Goal: Task Accomplishment & Management: Use online tool/utility

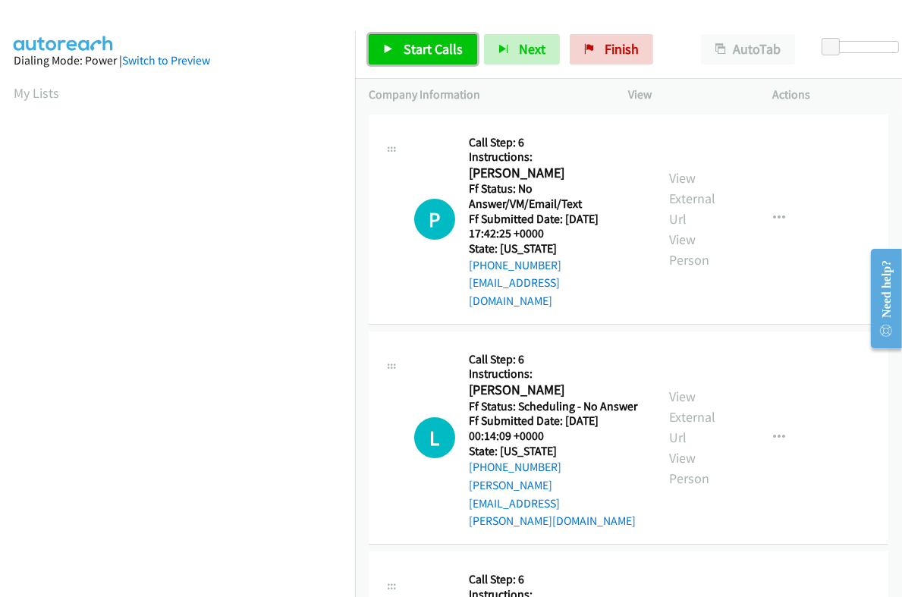
click at [436, 48] on span "Start Calls" at bounding box center [433, 48] width 59 height 17
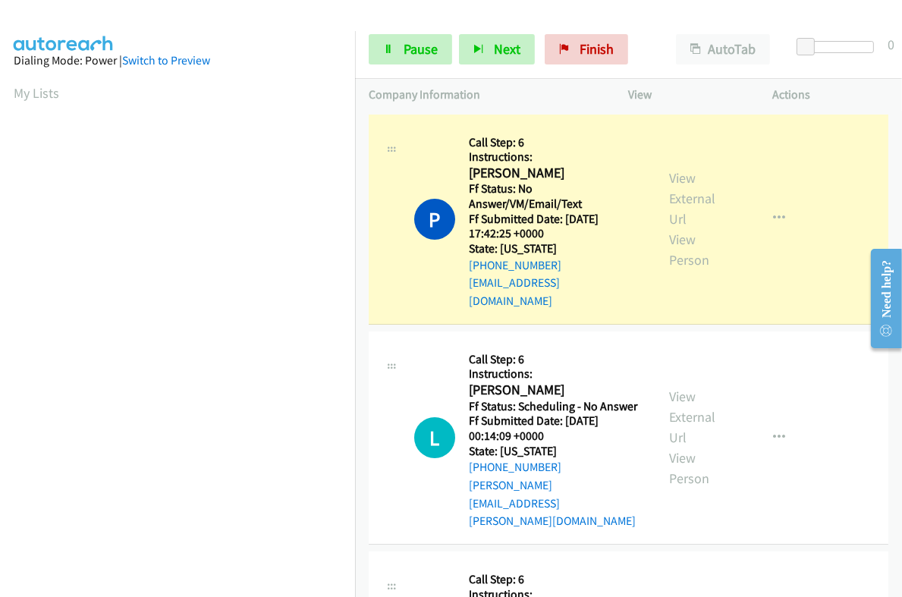
click at [675, 180] on div "View External Url View Person" at bounding box center [700, 219] width 61 height 102
click at [674, 169] on link "View External Url" at bounding box center [693, 198] width 46 height 58
click at [422, 43] on span "Pause" at bounding box center [421, 48] width 34 height 17
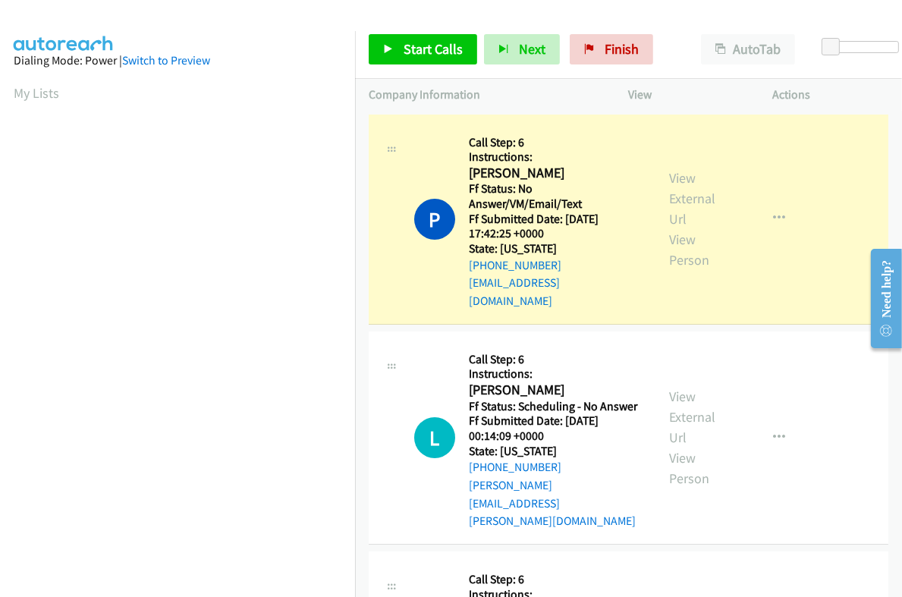
scroll to position [257, 0]
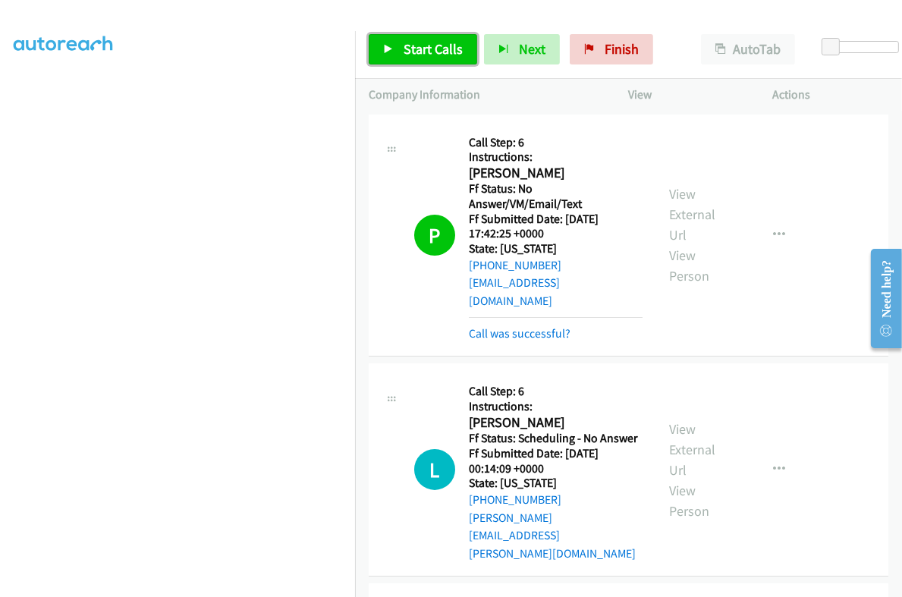
click at [430, 43] on span "Start Calls" at bounding box center [433, 48] width 59 height 17
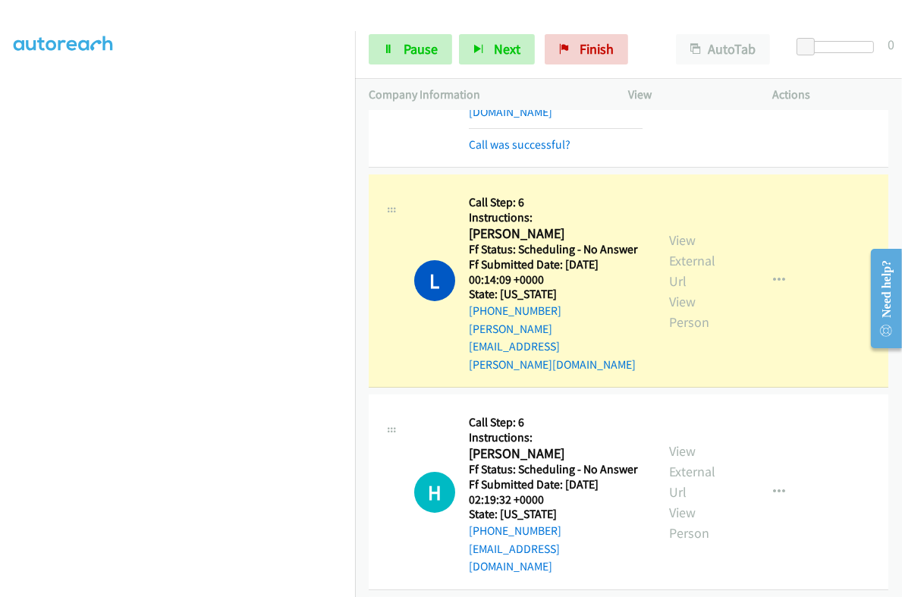
scroll to position [189, 0]
click at [672, 231] on link "View External Url" at bounding box center [693, 260] width 46 height 58
click at [410, 54] on span "Pause" at bounding box center [421, 48] width 34 height 17
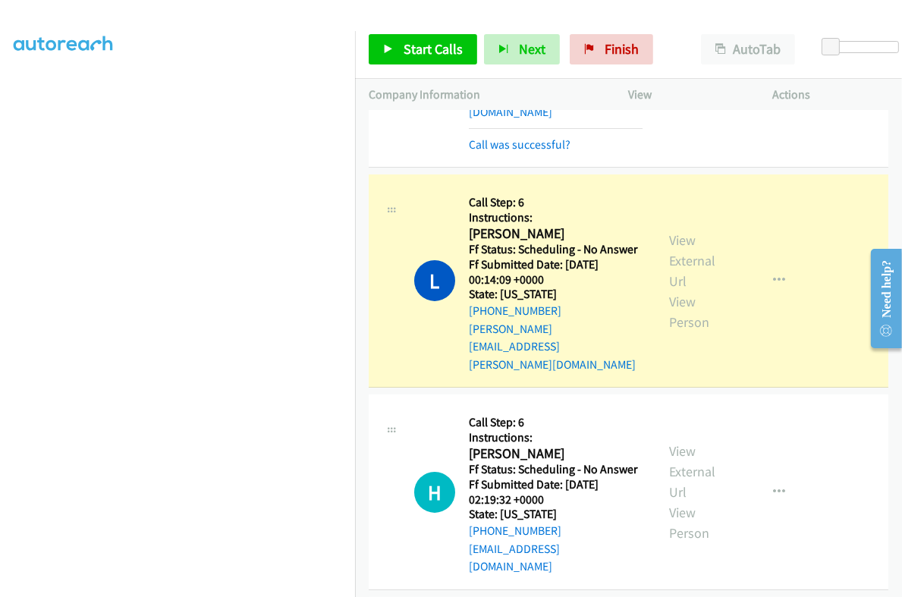
scroll to position [257, 0]
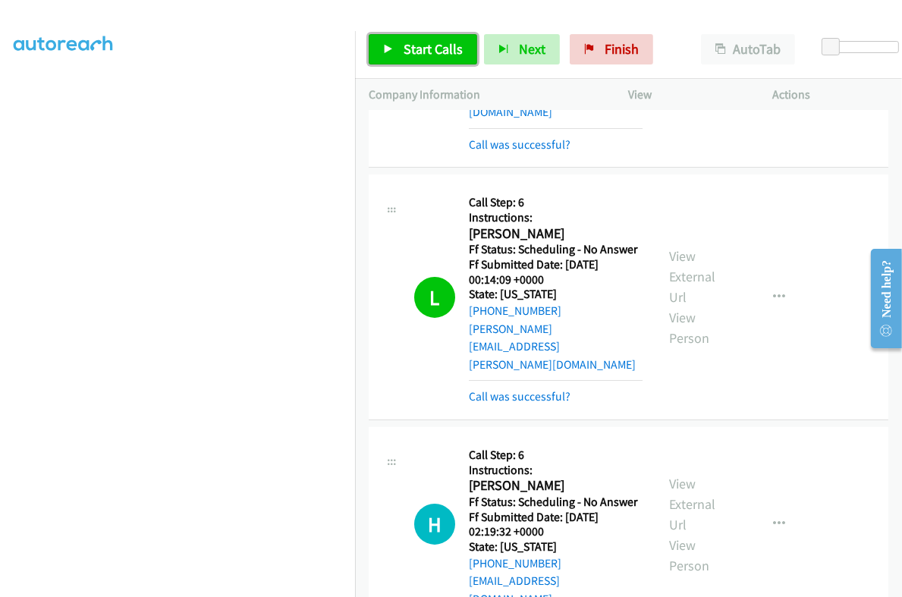
click at [433, 49] on span "Start Calls" at bounding box center [433, 48] width 59 height 17
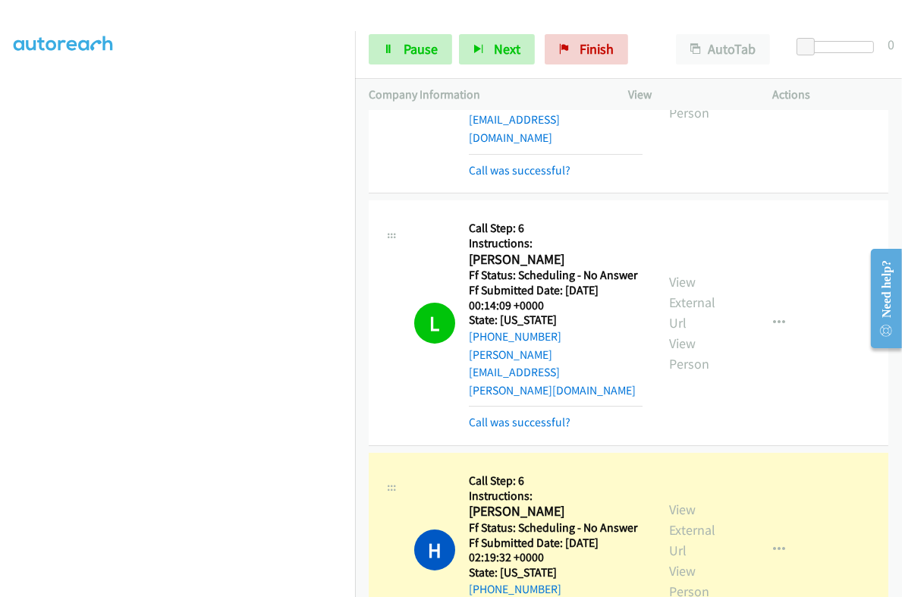
scroll to position [94, 0]
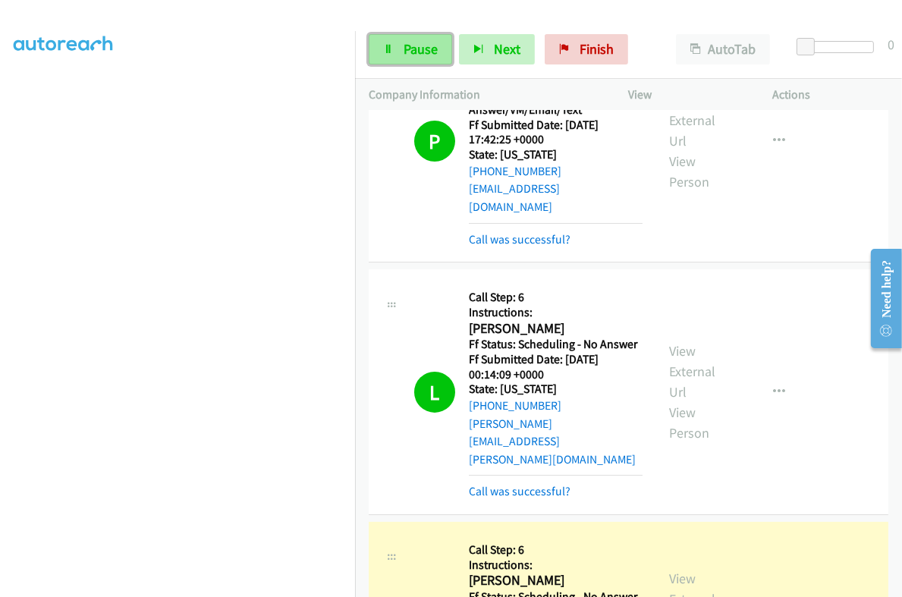
click at [404, 50] on span "Pause" at bounding box center [421, 48] width 34 height 17
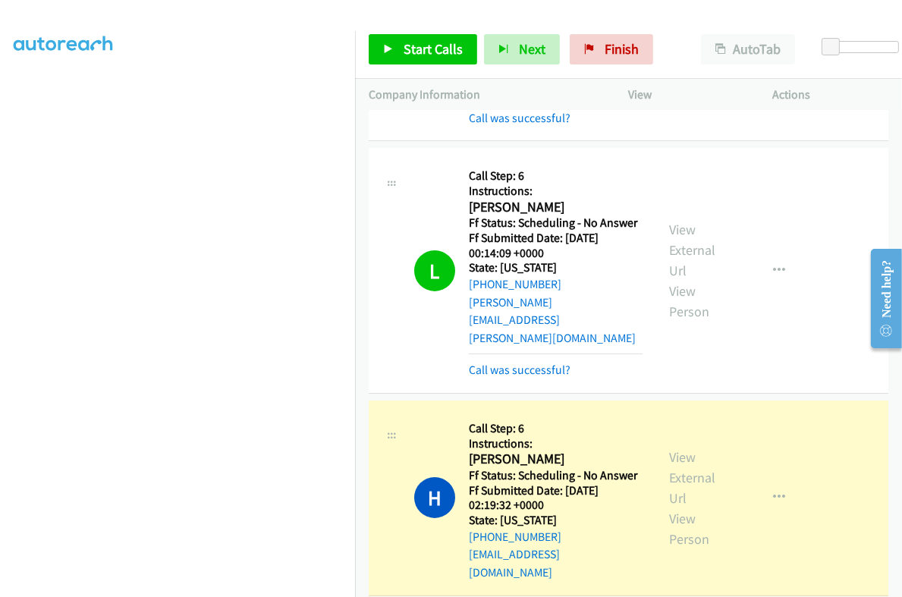
scroll to position [285, 0]
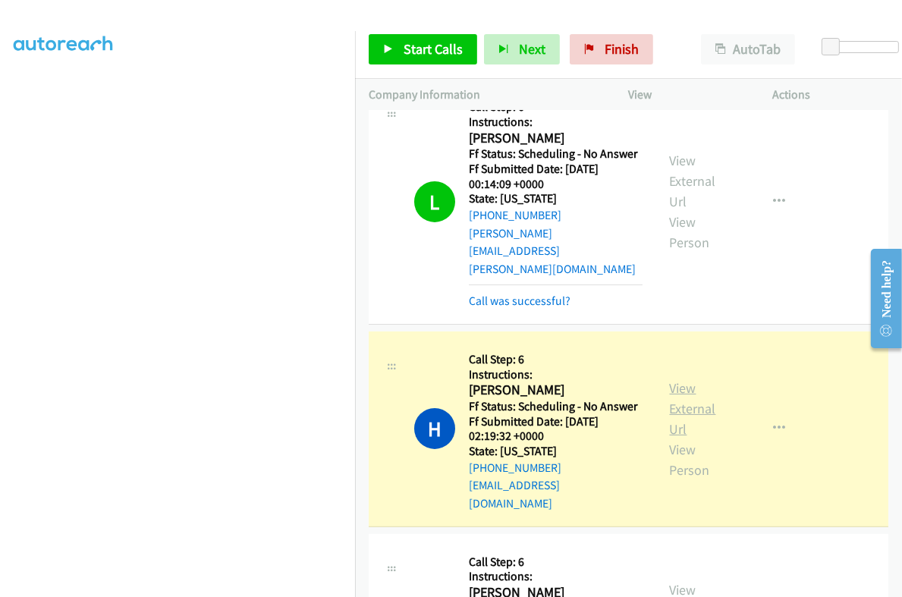
click at [675, 379] on link "View External Url" at bounding box center [693, 408] width 46 height 58
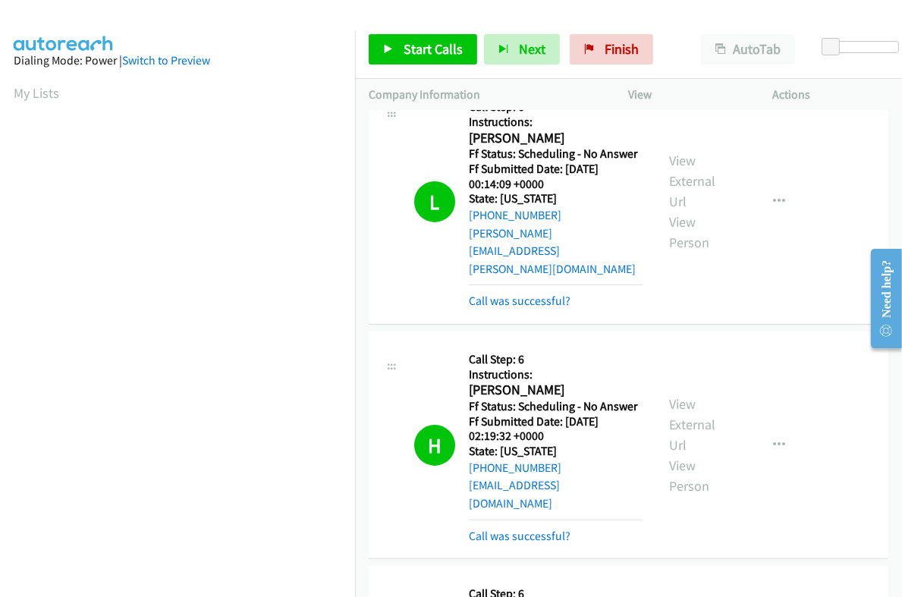
scroll to position [257, 0]
click at [418, 60] on link "Start Calls" at bounding box center [423, 49] width 109 height 30
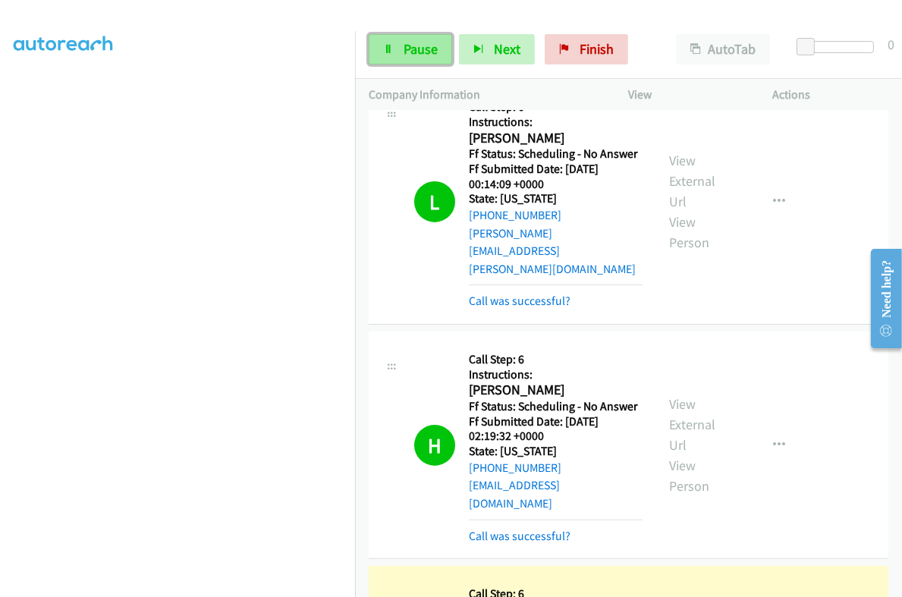
click at [415, 58] on link "Pause" at bounding box center [410, 49] width 83 height 30
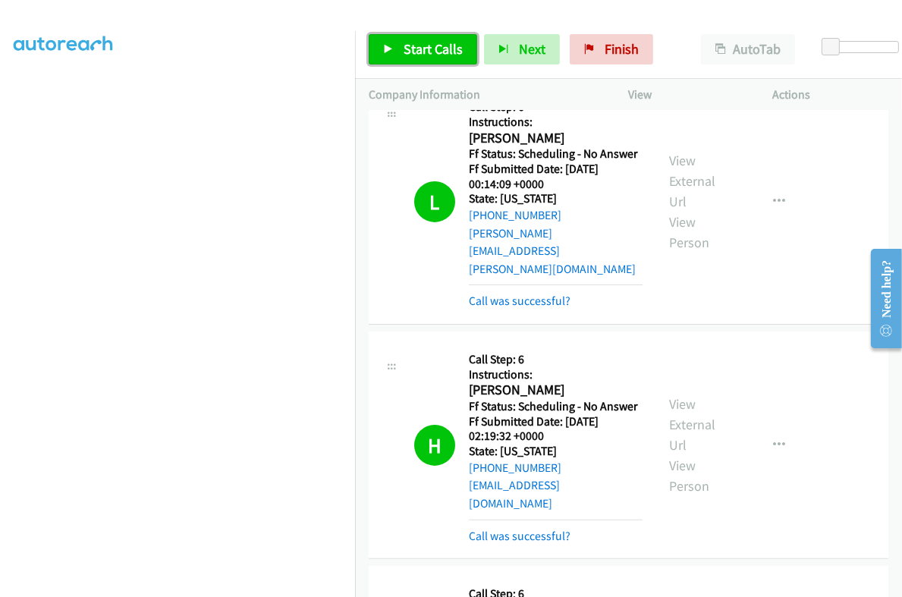
click at [449, 61] on link "Start Calls" at bounding box center [423, 49] width 109 height 30
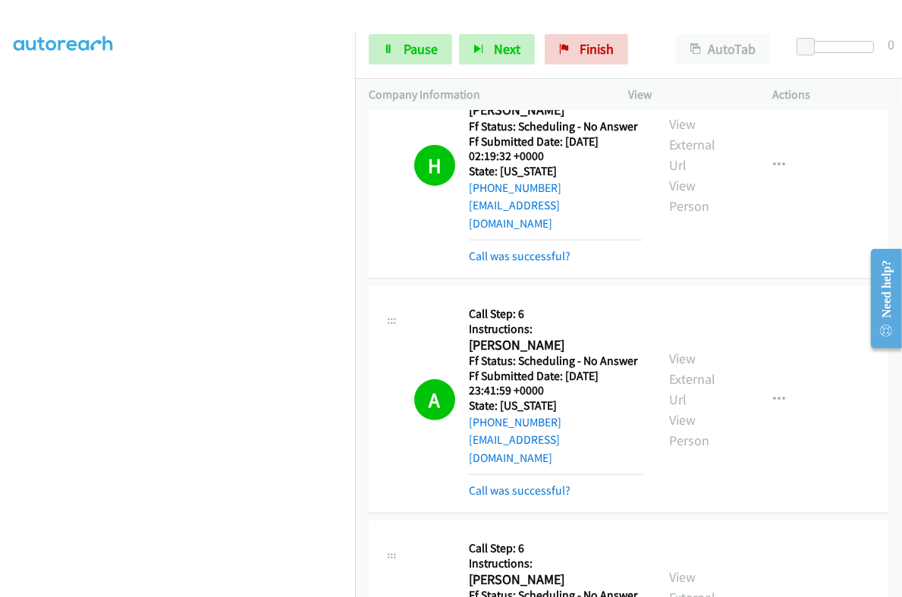
scroll to position [569, 0]
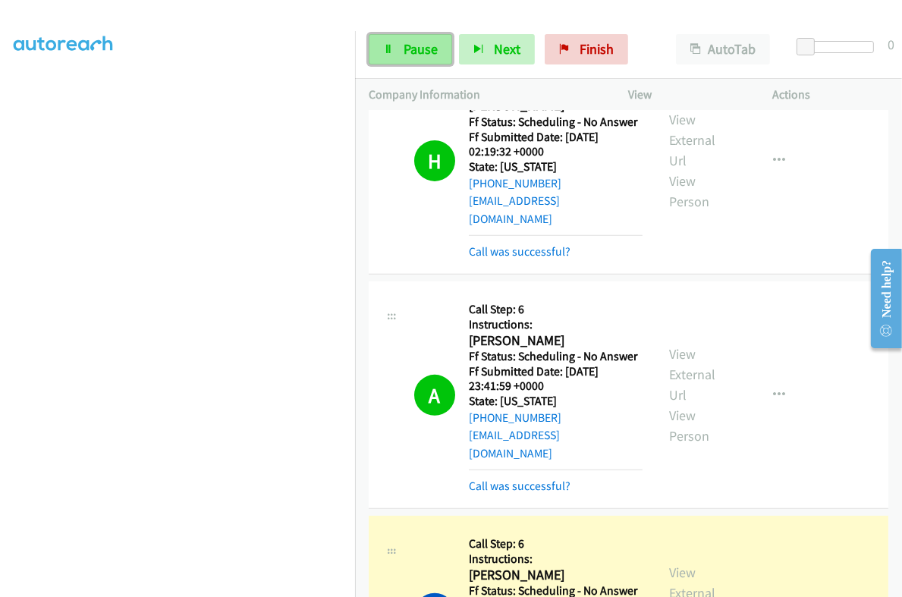
click at [405, 55] on span "Pause" at bounding box center [421, 48] width 34 height 17
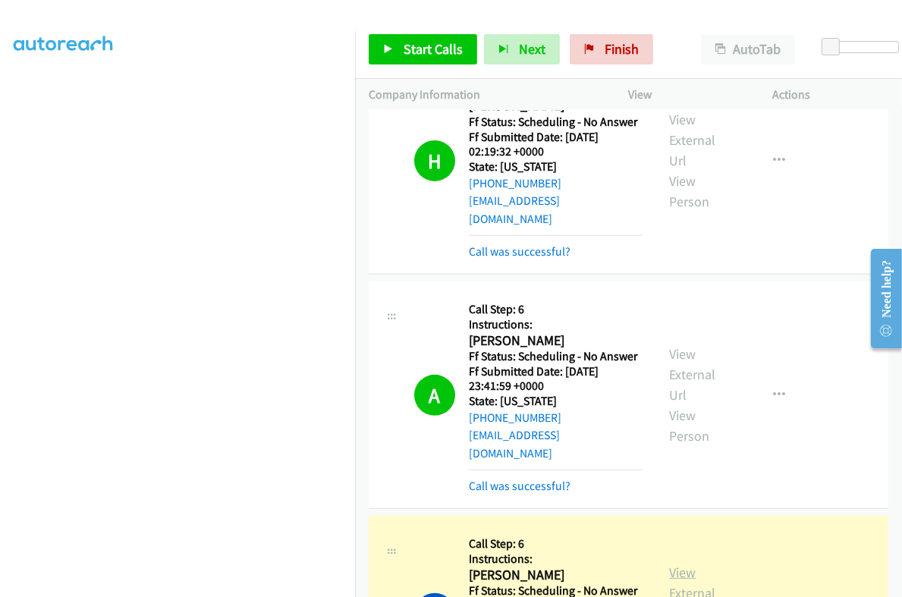
click at [684, 564] on link "View External Url" at bounding box center [693, 593] width 46 height 58
click at [478, 567] on h2 "[PERSON_NAME]" at bounding box center [552, 575] width 166 height 17
copy h2 "[PERSON_NAME]"
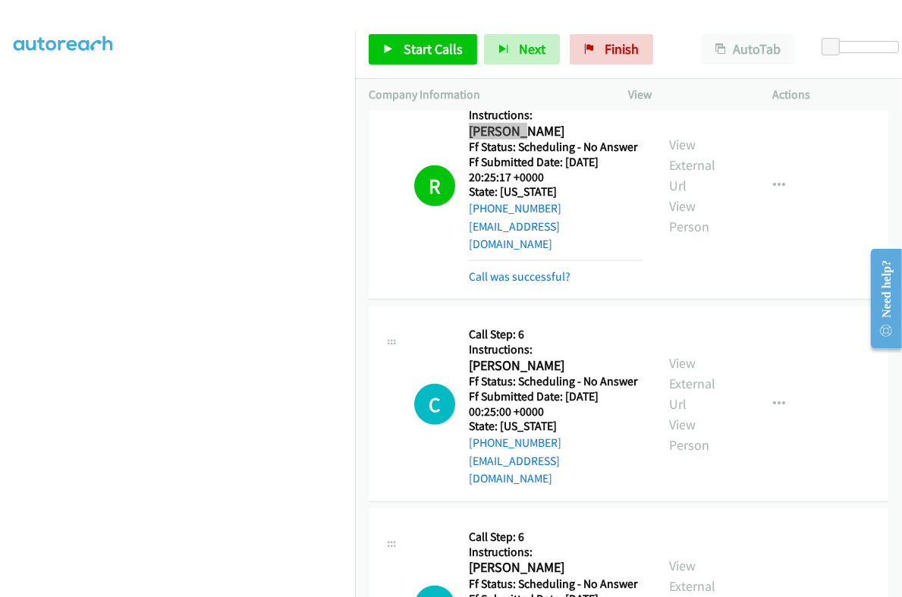
scroll to position [1044, 0]
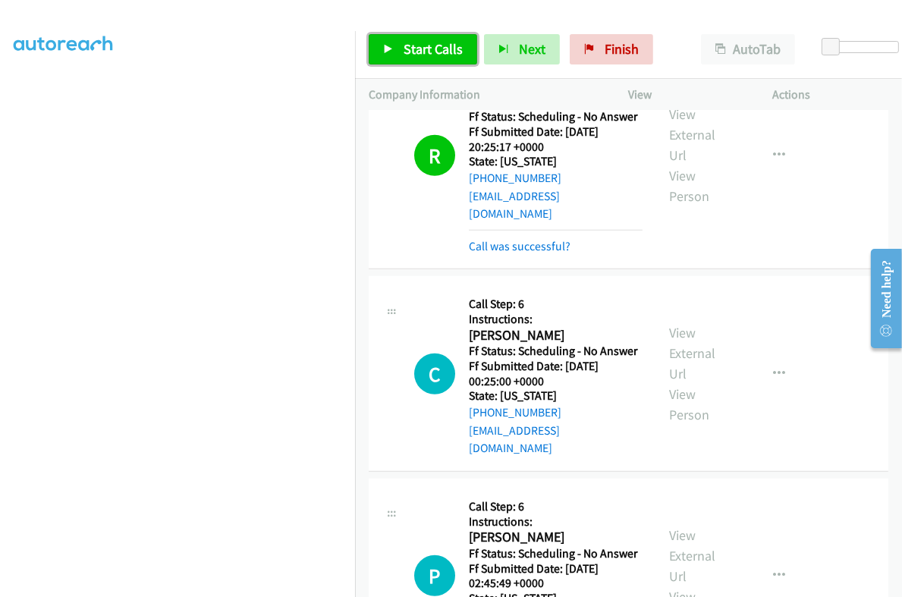
click at [439, 45] on span "Start Calls" at bounding box center [433, 48] width 59 height 17
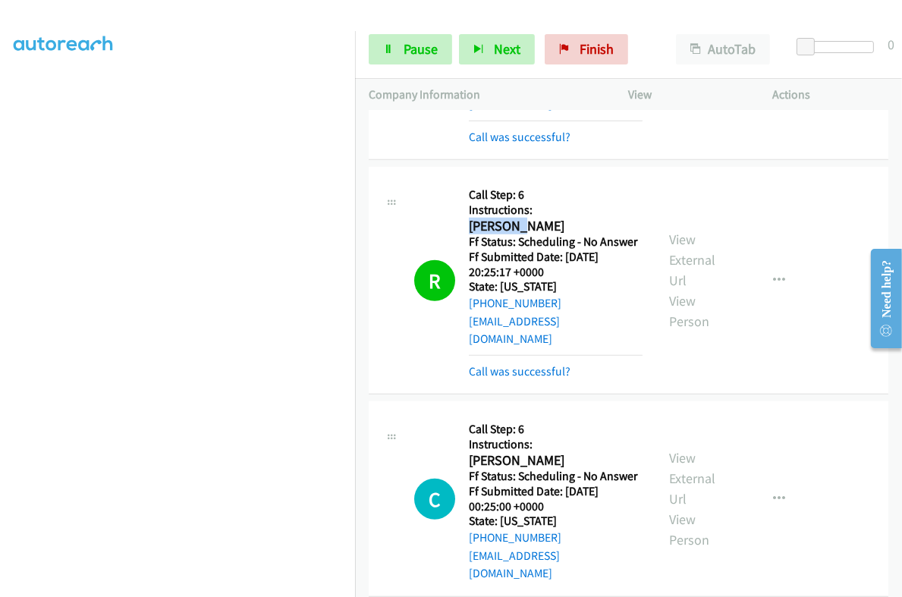
scroll to position [949, 0]
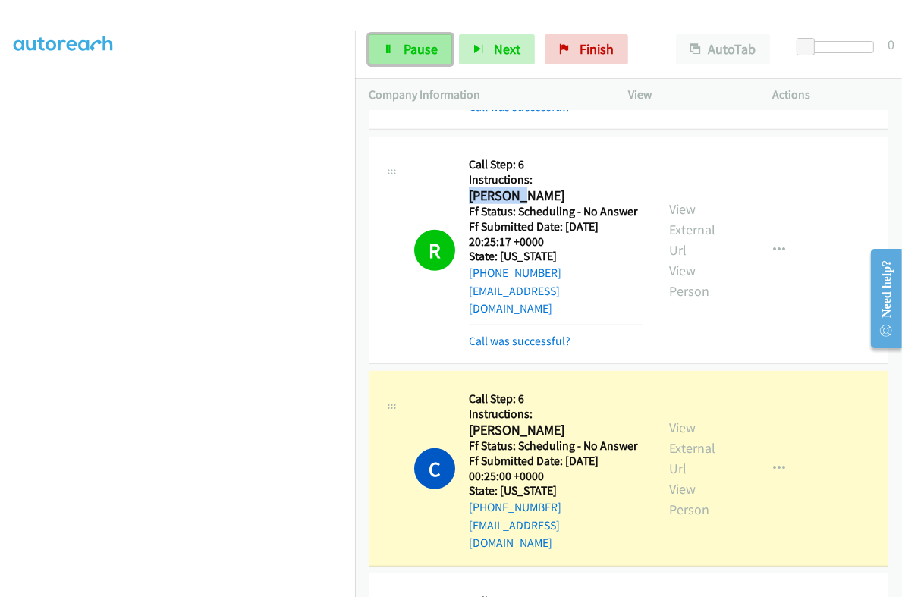
click at [430, 51] on span "Pause" at bounding box center [421, 48] width 34 height 17
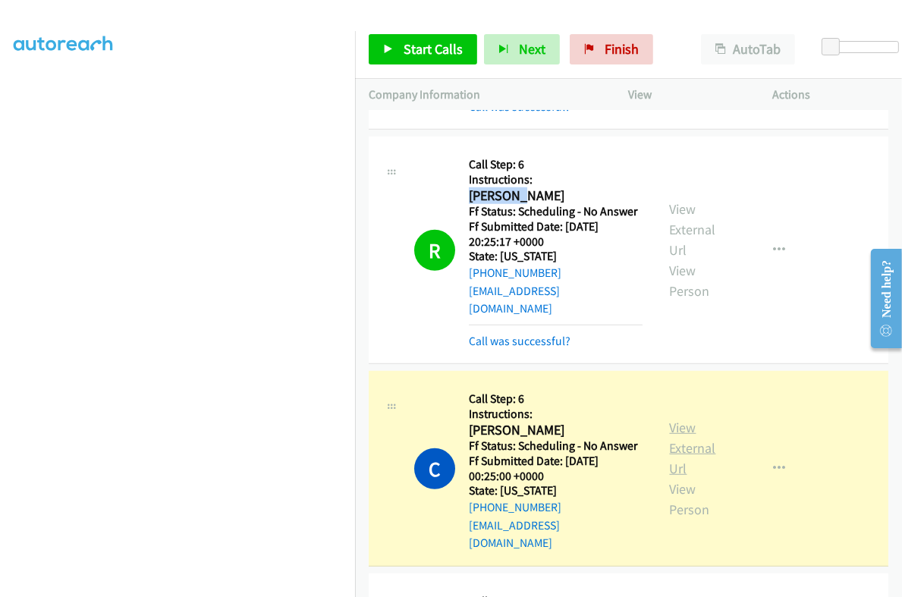
click at [679, 419] on link "View External Url" at bounding box center [693, 448] width 46 height 58
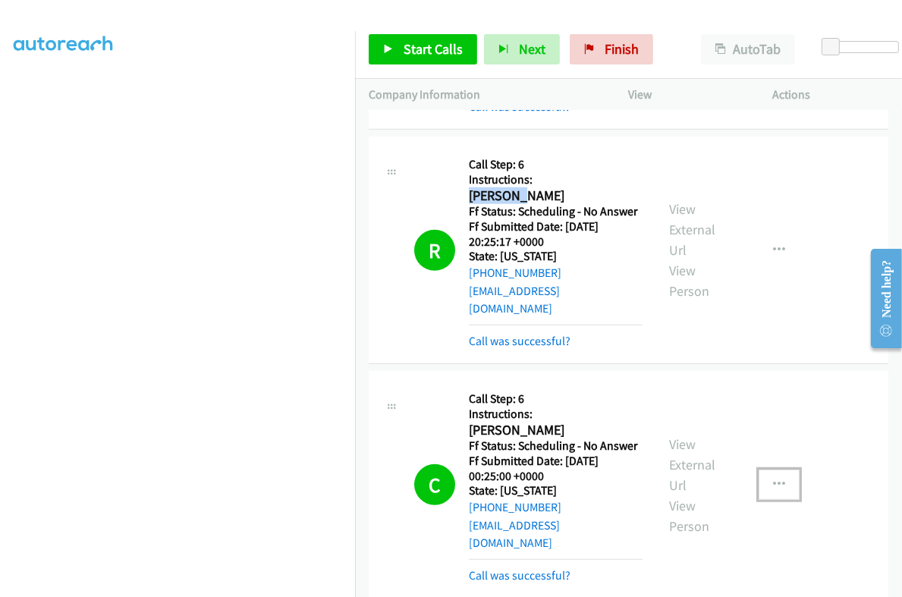
click at [759, 470] on button "button" at bounding box center [779, 485] width 41 height 30
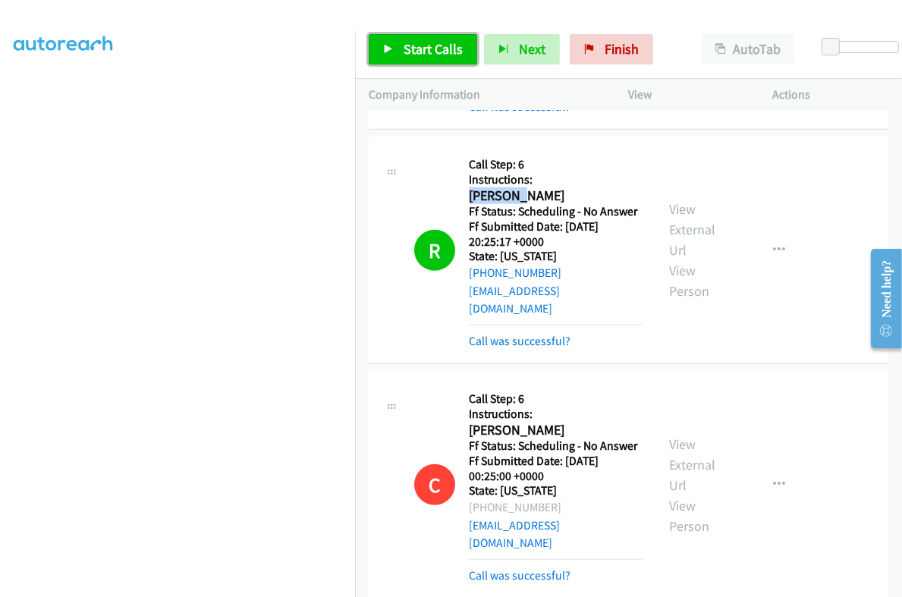
click at [402, 52] on link "Start Calls" at bounding box center [423, 49] width 109 height 30
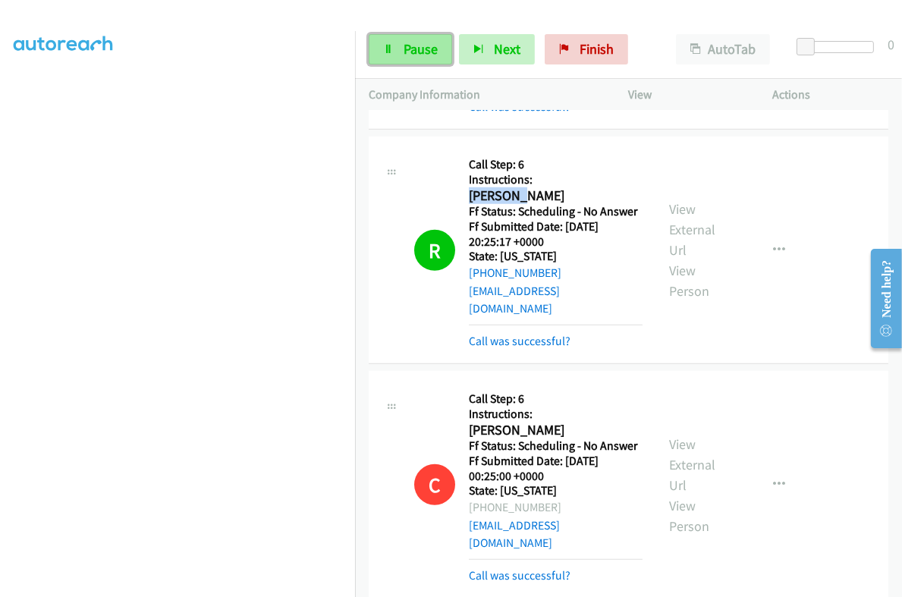
click at [411, 54] on span "Pause" at bounding box center [421, 48] width 34 height 17
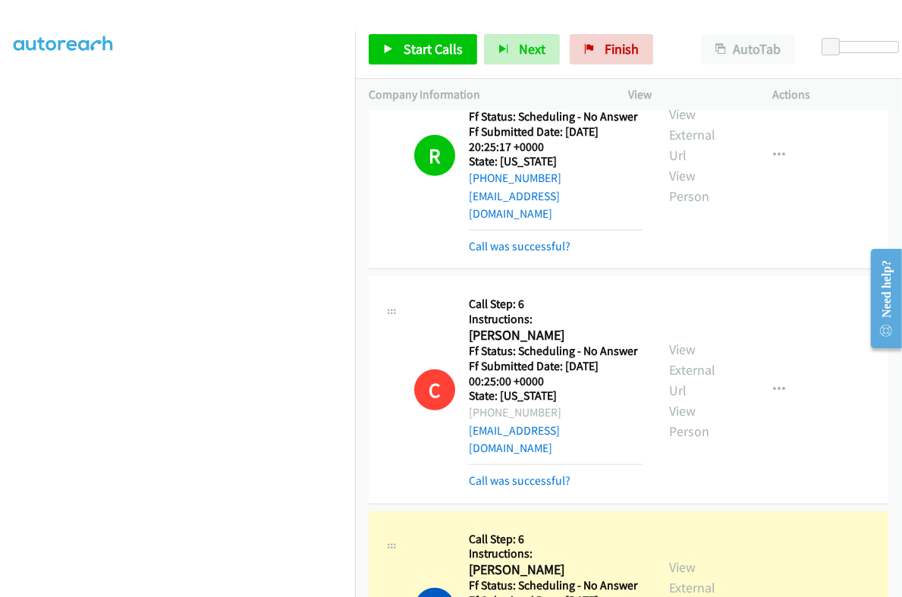
scroll to position [257, 0]
click at [680, 559] on link "View External Url" at bounding box center [693, 588] width 46 height 58
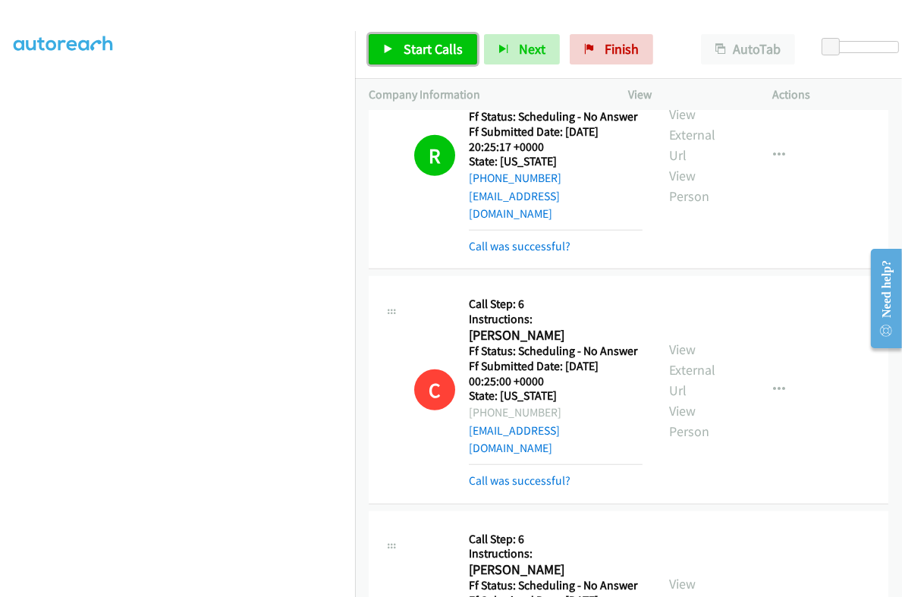
drag, startPoint x: 439, startPoint y: 49, endPoint x: 439, endPoint y: 39, distance: 9.1
click at [439, 49] on span "Start Calls" at bounding box center [433, 48] width 59 height 17
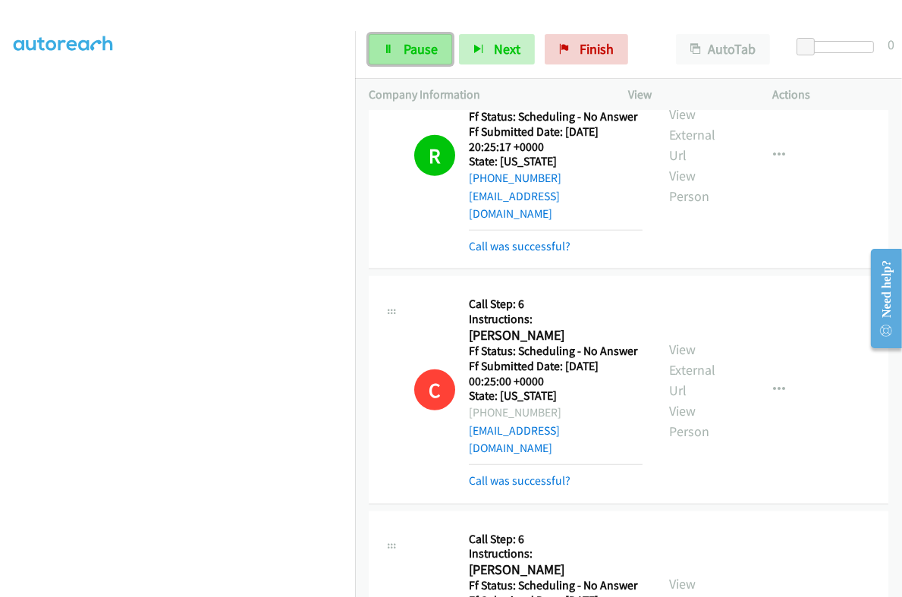
click at [417, 51] on span "Pause" at bounding box center [421, 48] width 34 height 17
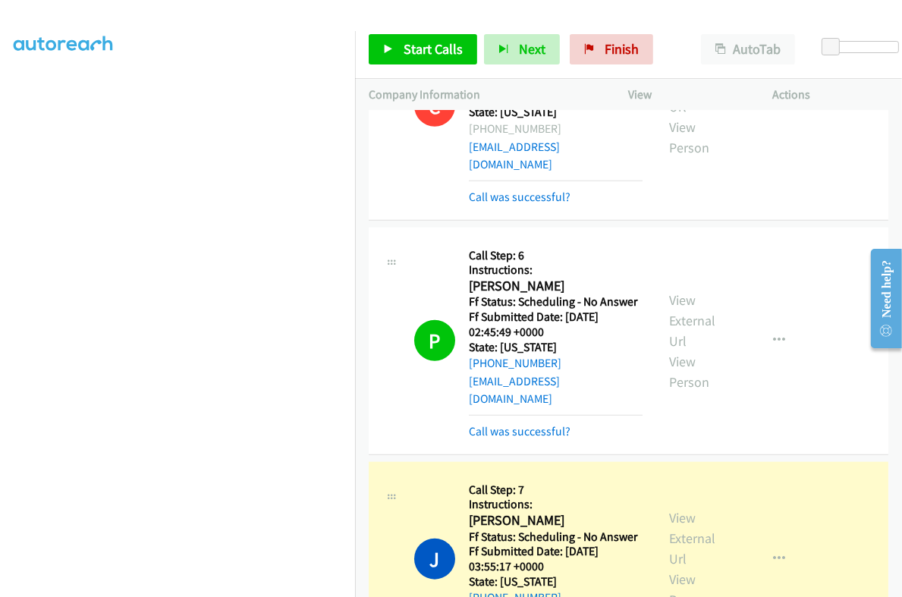
scroll to position [0, 0]
click at [691, 508] on div "View External Url View Person" at bounding box center [700, 559] width 61 height 102
click at [675, 509] on link "View External Url" at bounding box center [693, 538] width 46 height 58
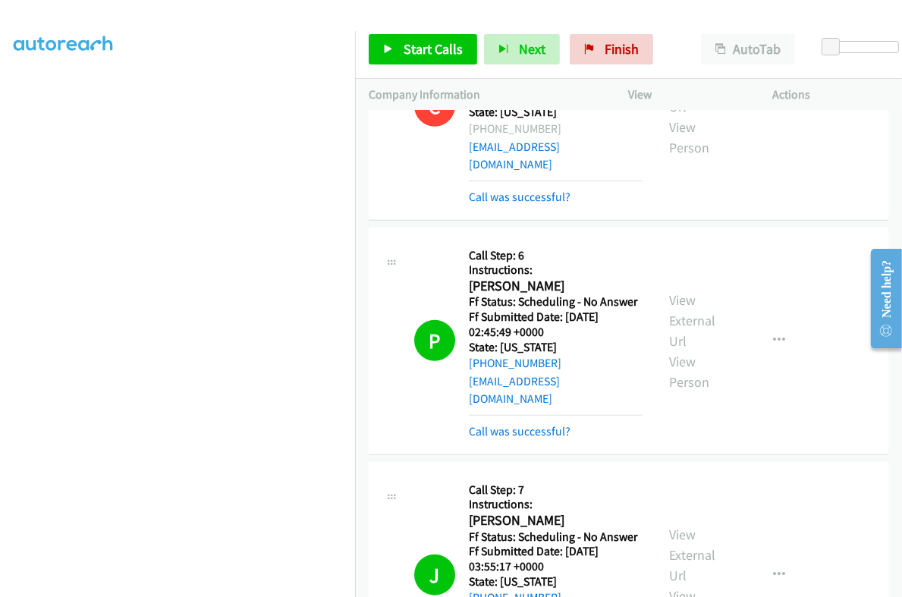
scroll to position [257, 0]
click at [437, 40] on span "Start Calls" at bounding box center [433, 48] width 59 height 17
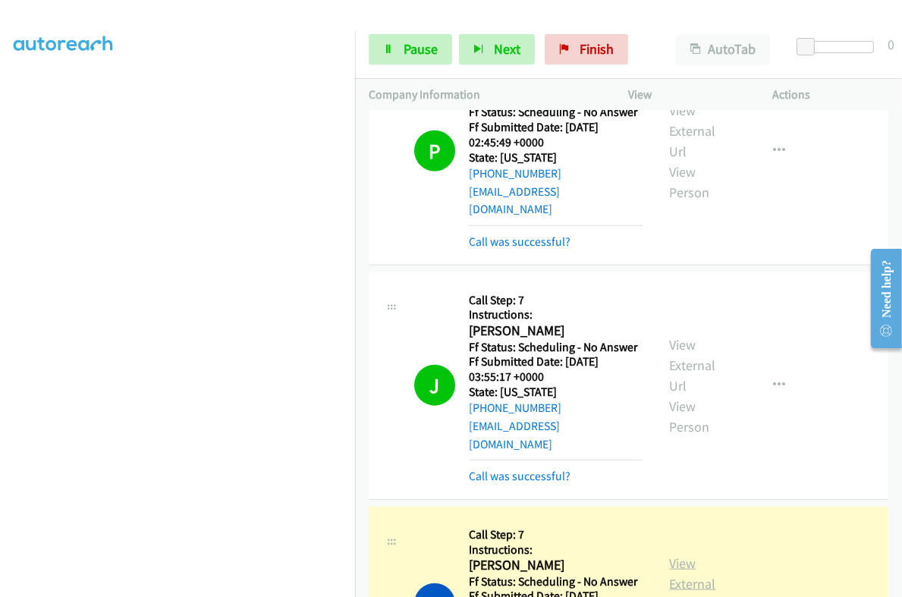
click at [686, 555] on link "View External Url" at bounding box center [693, 584] width 46 height 58
click at [398, 53] on link "Pause" at bounding box center [410, 49] width 83 height 30
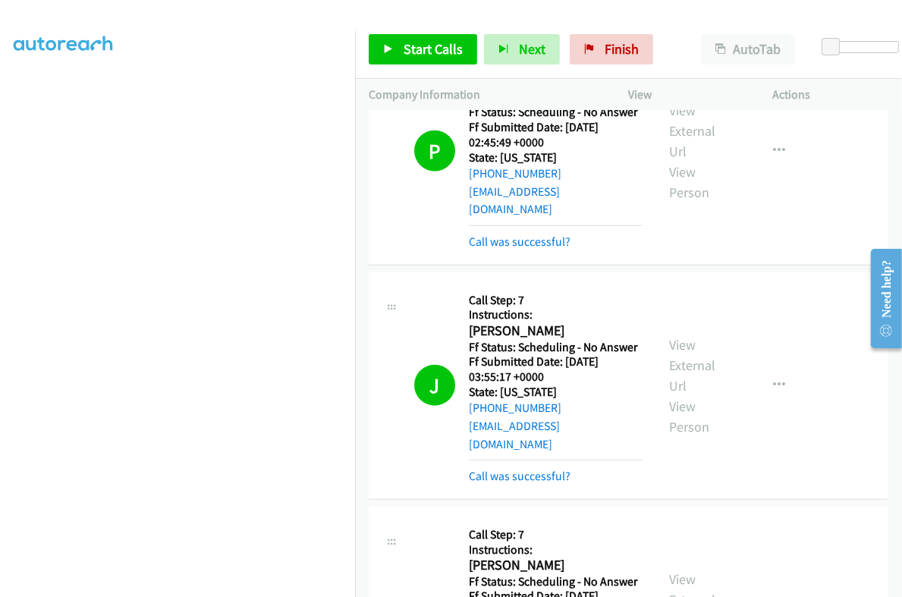
scroll to position [1613, 0]
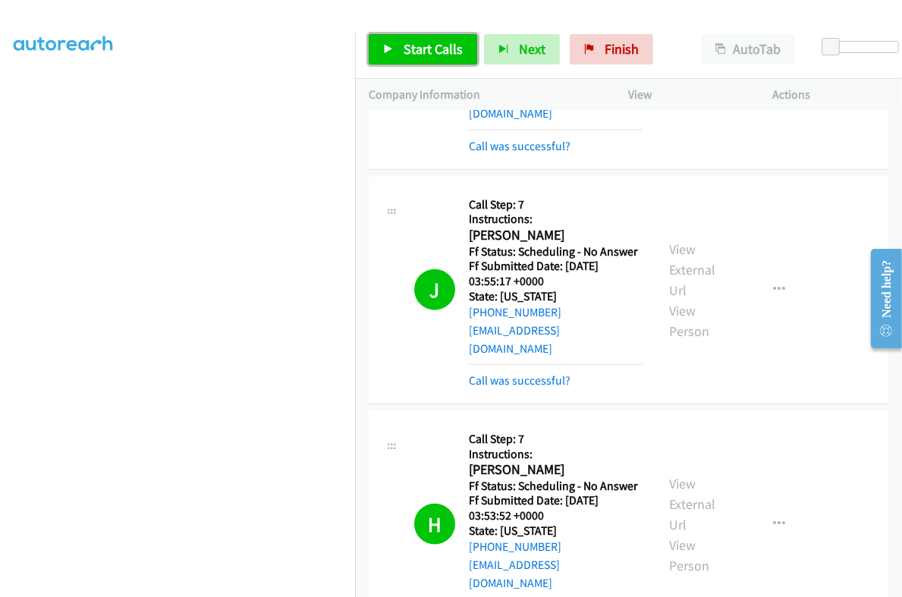
click at [446, 46] on span "Start Calls" at bounding box center [433, 48] width 59 height 17
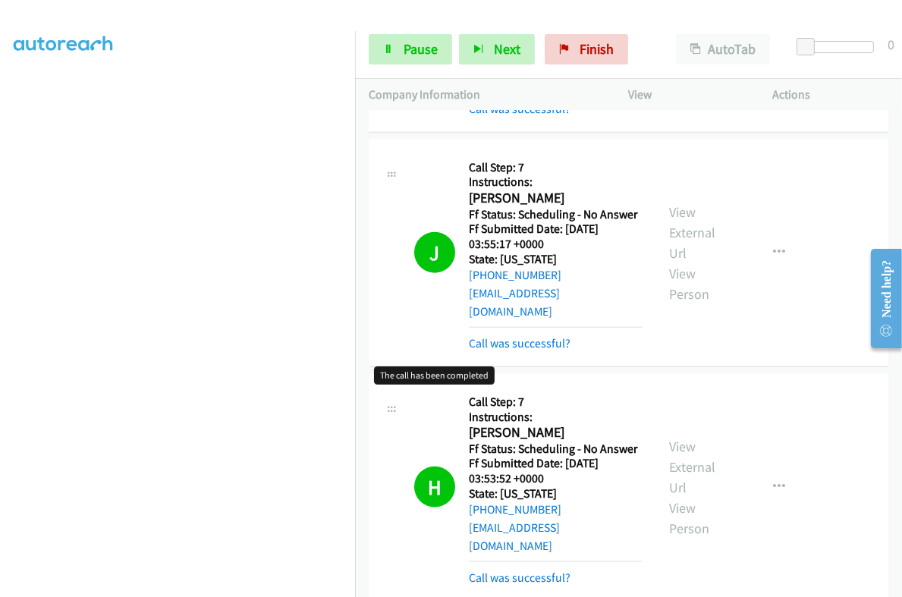
scroll to position [1708, 0]
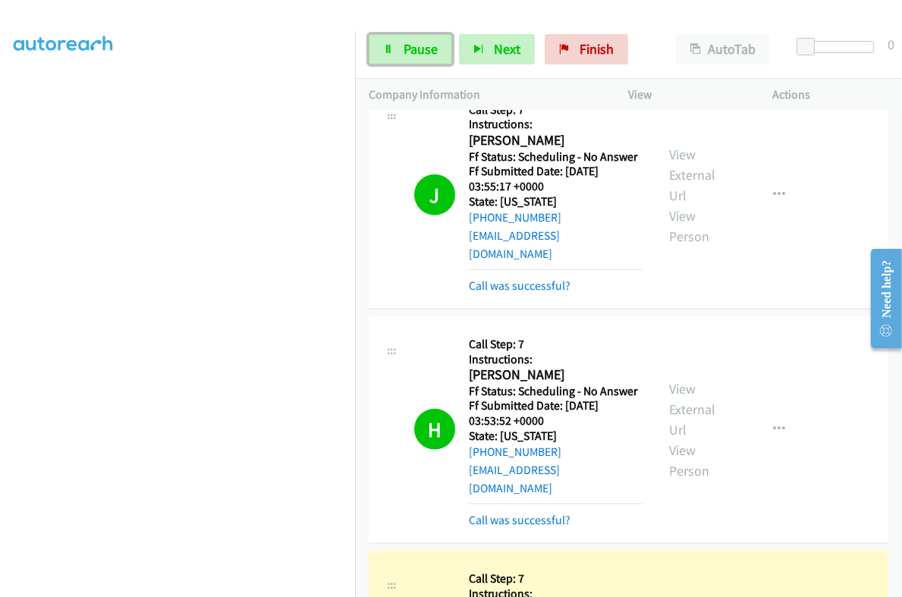
drag, startPoint x: 399, startPoint y: 46, endPoint x: 479, endPoint y: 155, distance: 135.3
click at [399, 46] on link "Pause" at bounding box center [410, 49] width 83 height 30
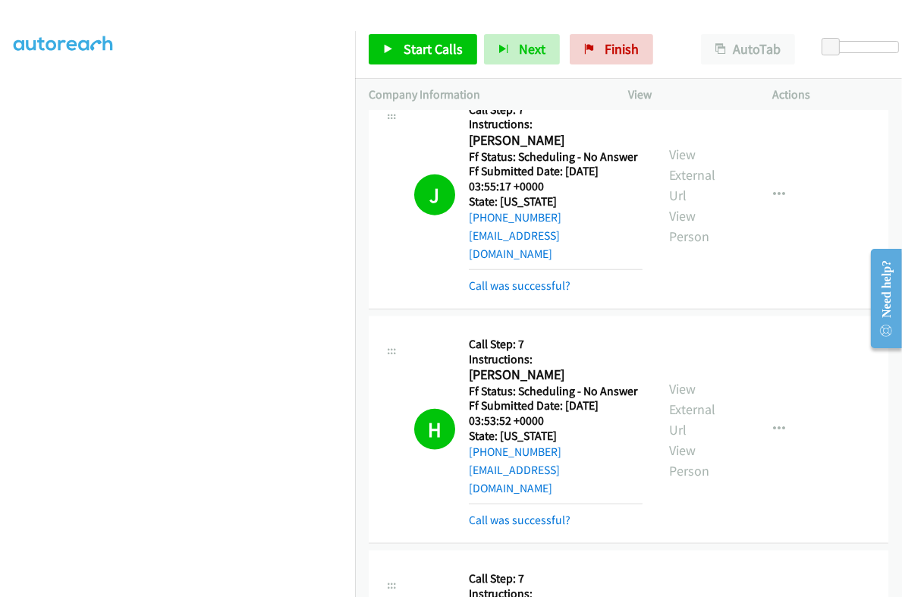
click at [429, 65] on div "Start Calls Pause Next Finish Call Completed AutoTab AutoTab 0" at bounding box center [628, 49] width 547 height 58
click at [427, 55] on span "Start Calls" at bounding box center [433, 48] width 59 height 17
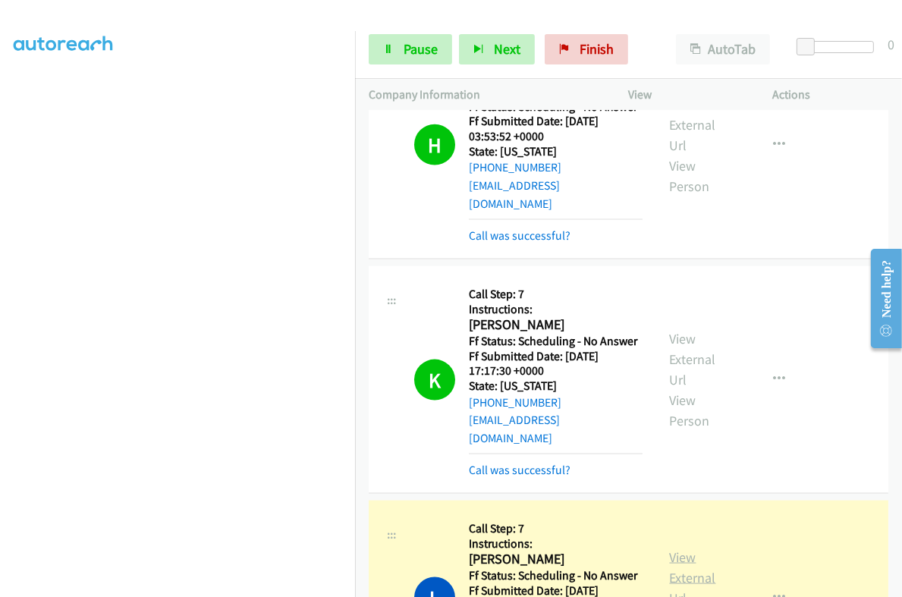
click at [682, 549] on link "View External Url" at bounding box center [693, 578] width 46 height 58
click at [415, 55] on span "Pause" at bounding box center [421, 48] width 34 height 17
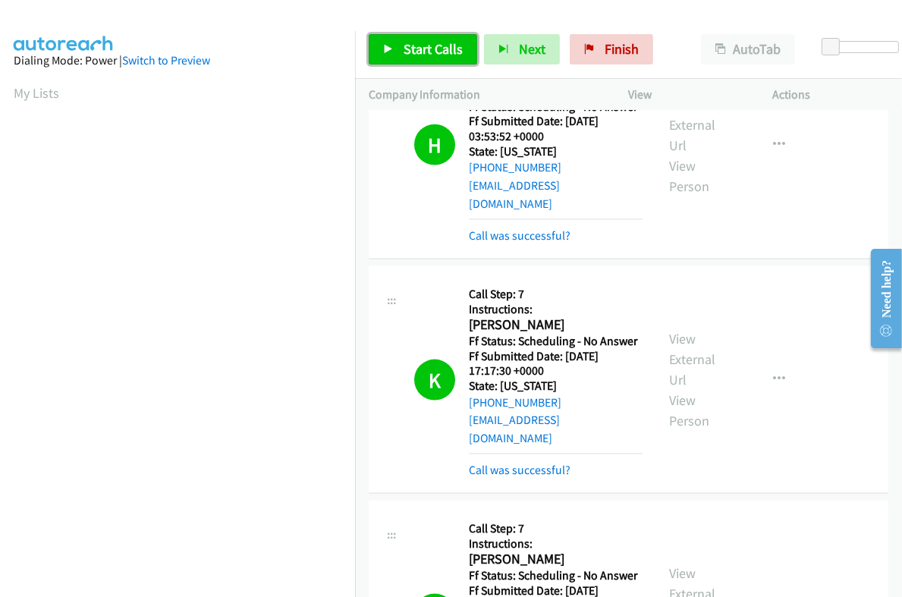
click at [420, 48] on span "Start Calls" at bounding box center [433, 48] width 59 height 17
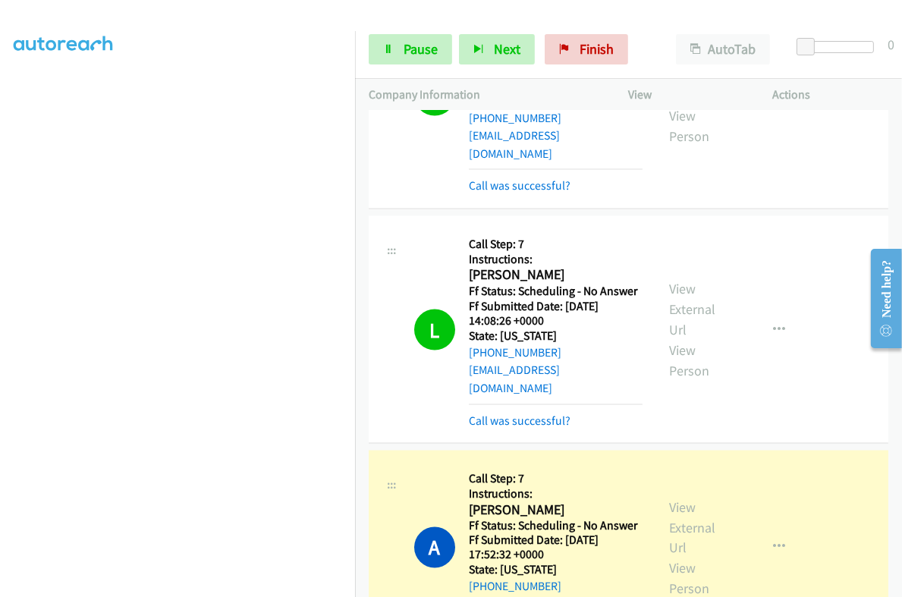
scroll to position [257, 0]
click at [675, 499] on link "View External Url" at bounding box center [693, 528] width 46 height 58
click at [424, 43] on span "Pause" at bounding box center [421, 48] width 34 height 17
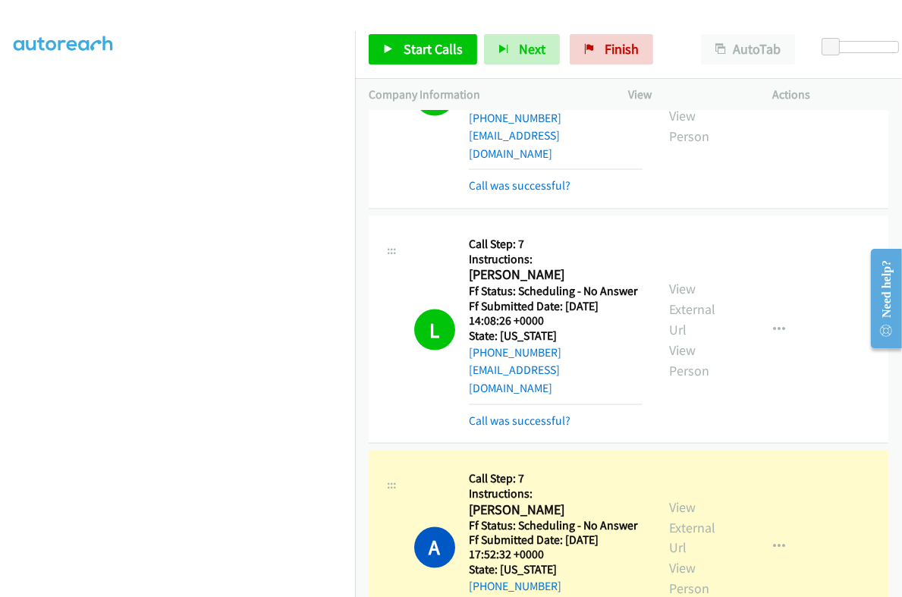
scroll to position [0, 0]
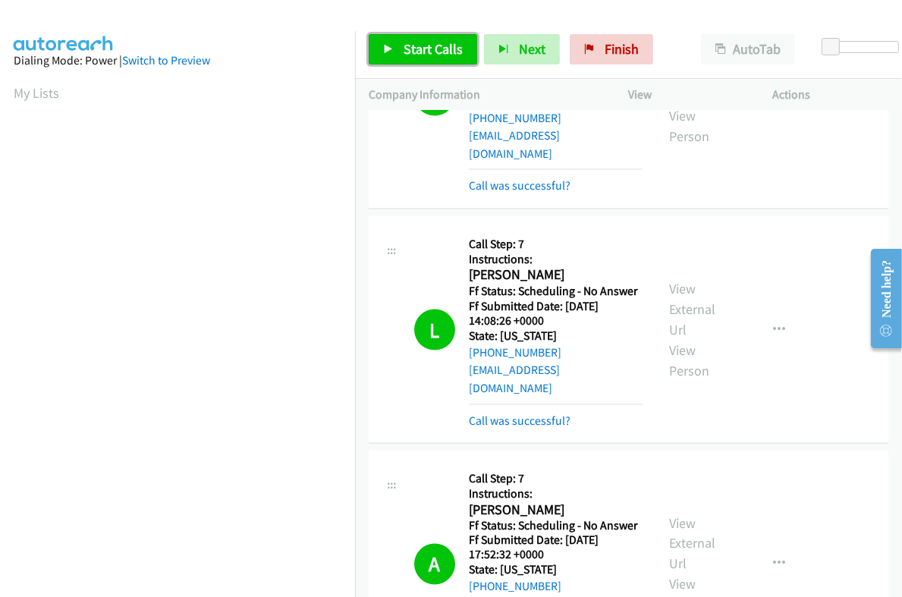
click at [420, 49] on span "Start Calls" at bounding box center [433, 48] width 59 height 17
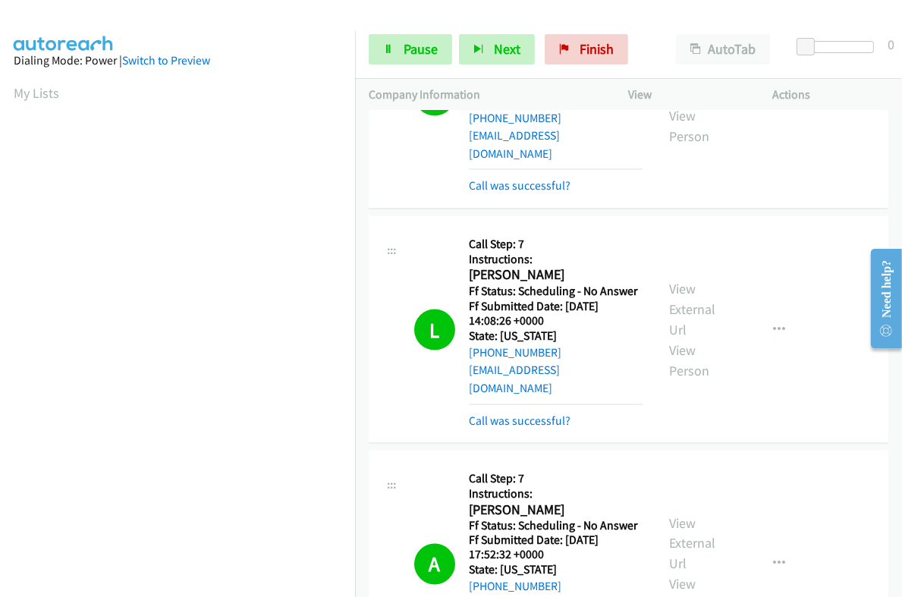
scroll to position [257, 0]
click at [401, 43] on link "Pause" at bounding box center [410, 49] width 83 height 30
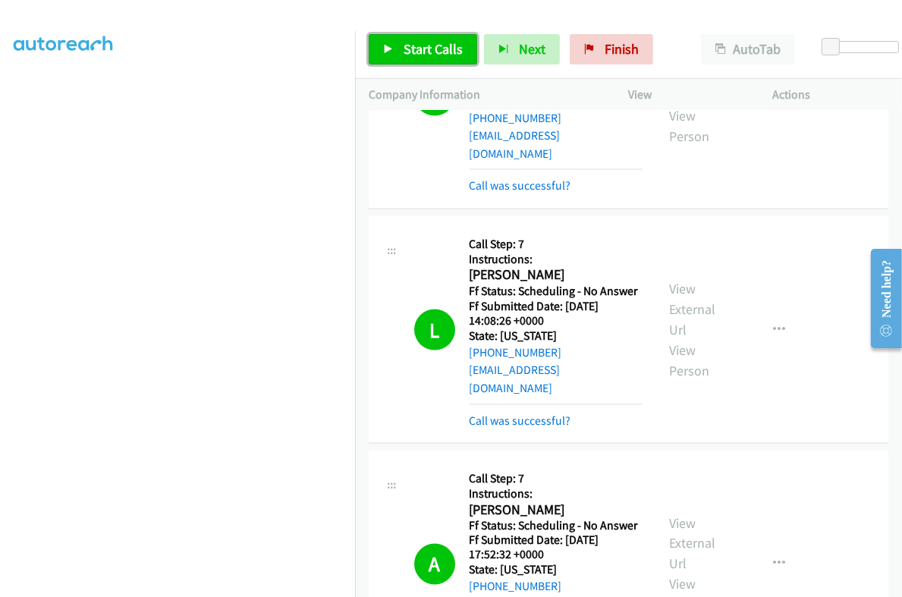
click at [417, 51] on span "Start Calls" at bounding box center [433, 48] width 59 height 17
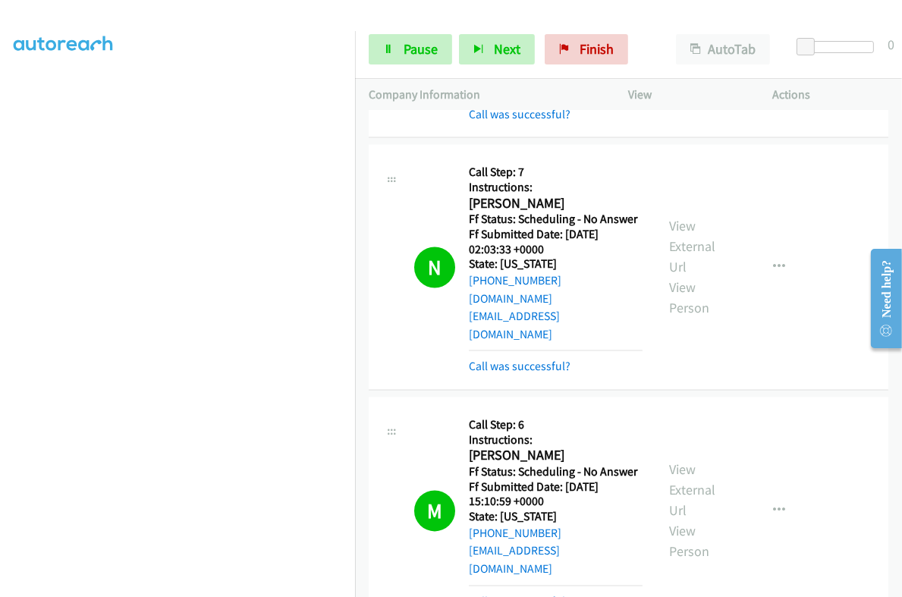
scroll to position [2940, 0]
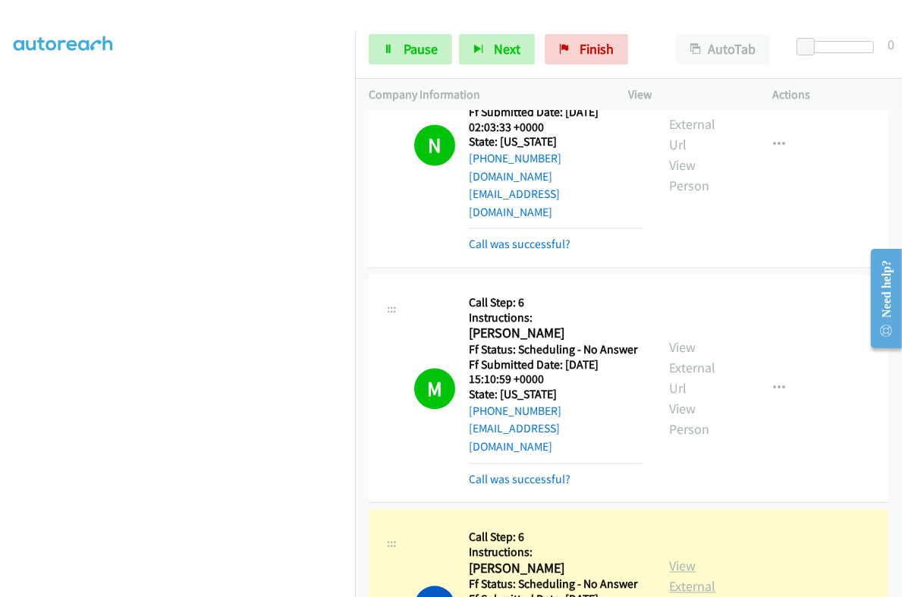
click at [683, 557] on link "View External Url" at bounding box center [693, 586] width 46 height 58
click at [428, 58] on link "Pause" at bounding box center [410, 49] width 83 height 30
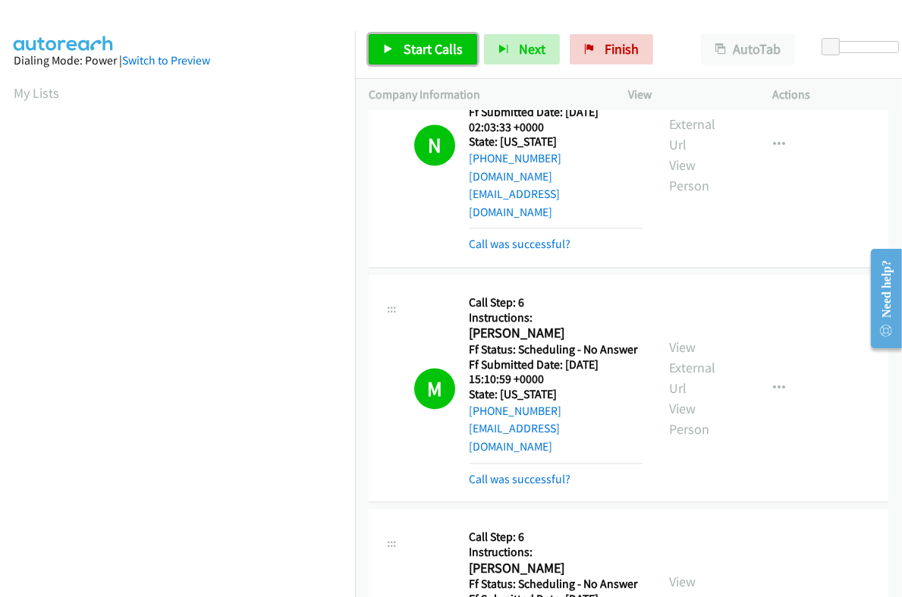
drag, startPoint x: 438, startPoint y: 52, endPoint x: 449, endPoint y: 76, distance: 25.8
click at [438, 52] on span "Start Calls" at bounding box center [433, 48] width 59 height 17
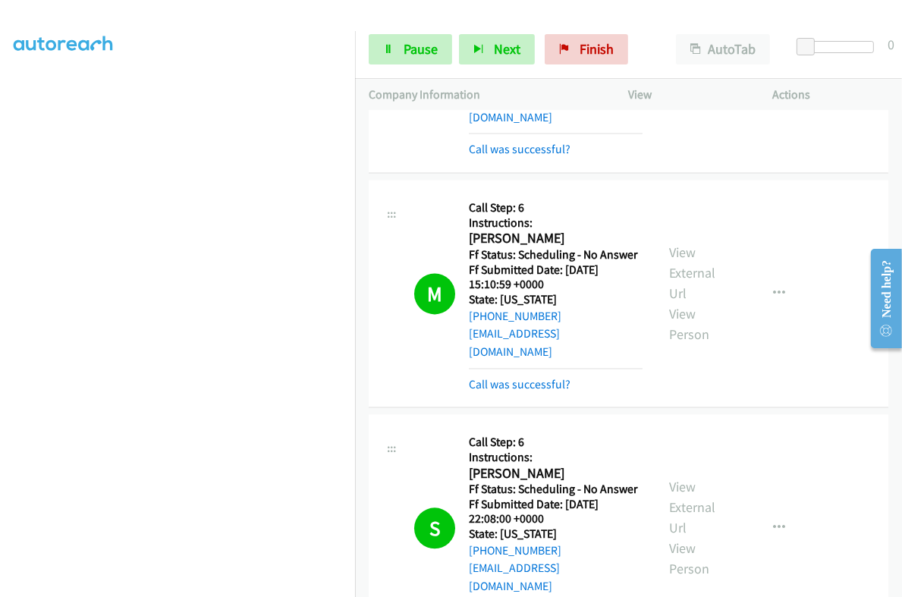
scroll to position [257, 0]
click at [414, 49] on span "Pause" at bounding box center [421, 48] width 34 height 17
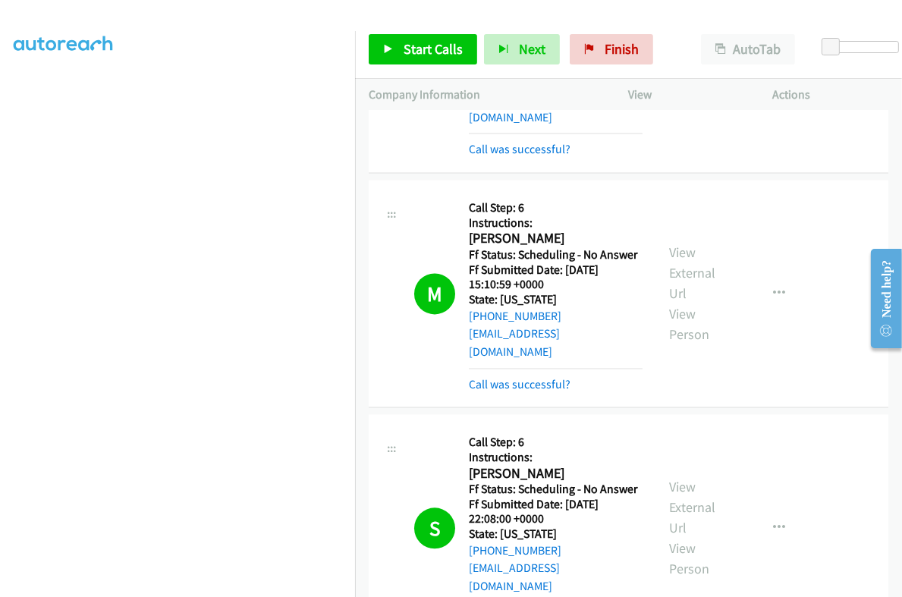
click at [436, 58] on link "Start Calls" at bounding box center [423, 49] width 109 height 30
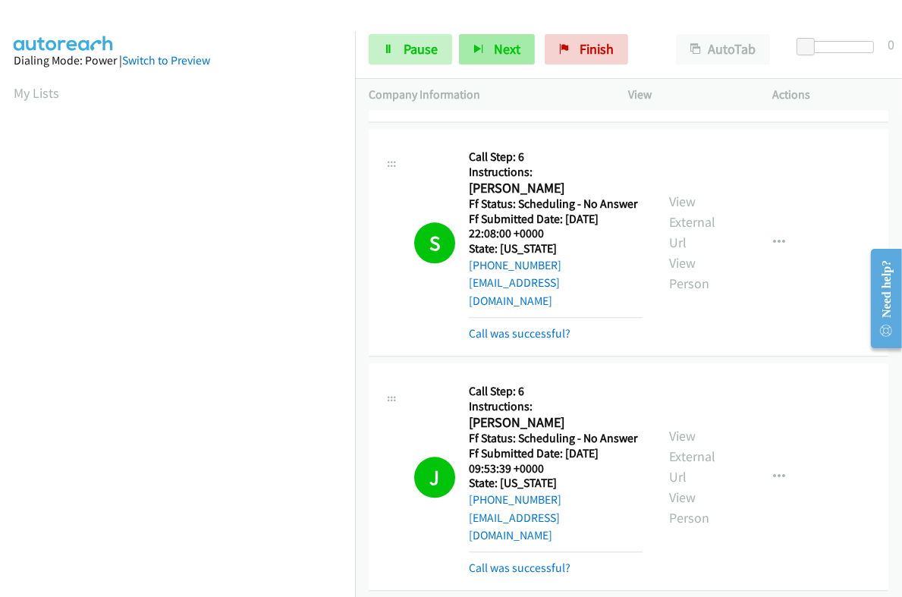
scroll to position [257, 0]
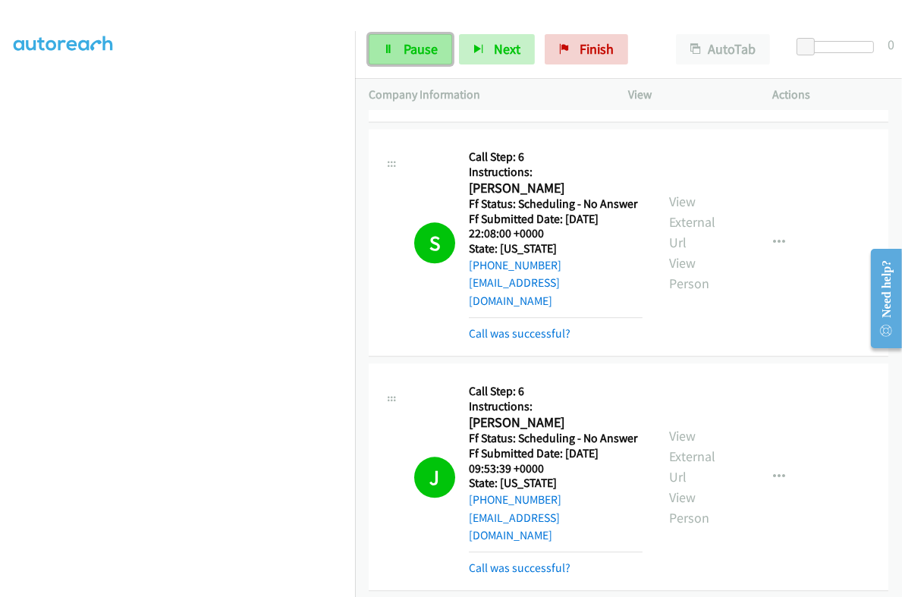
click at [425, 54] on span "Pause" at bounding box center [421, 48] width 34 height 17
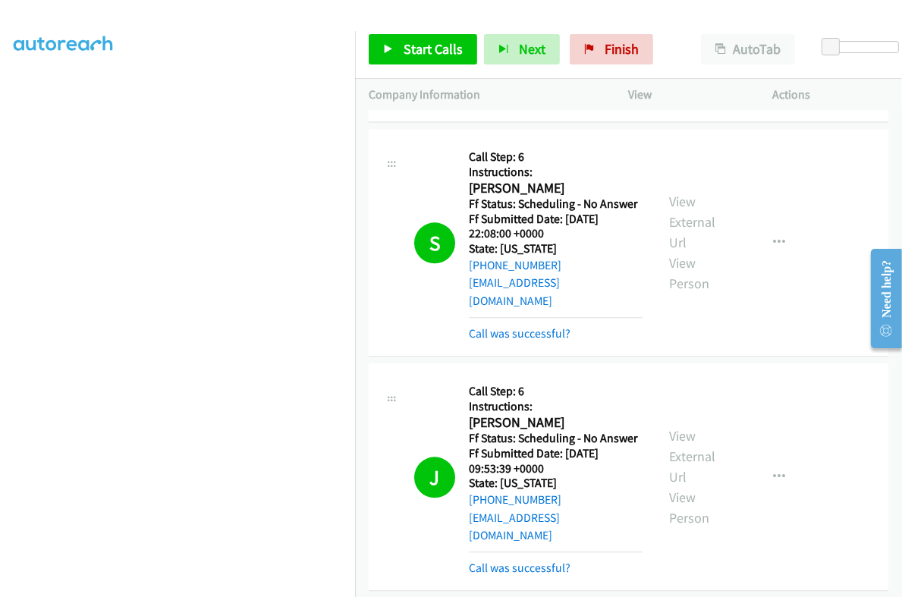
click at [431, 52] on span "Start Calls" at bounding box center [433, 48] width 59 height 17
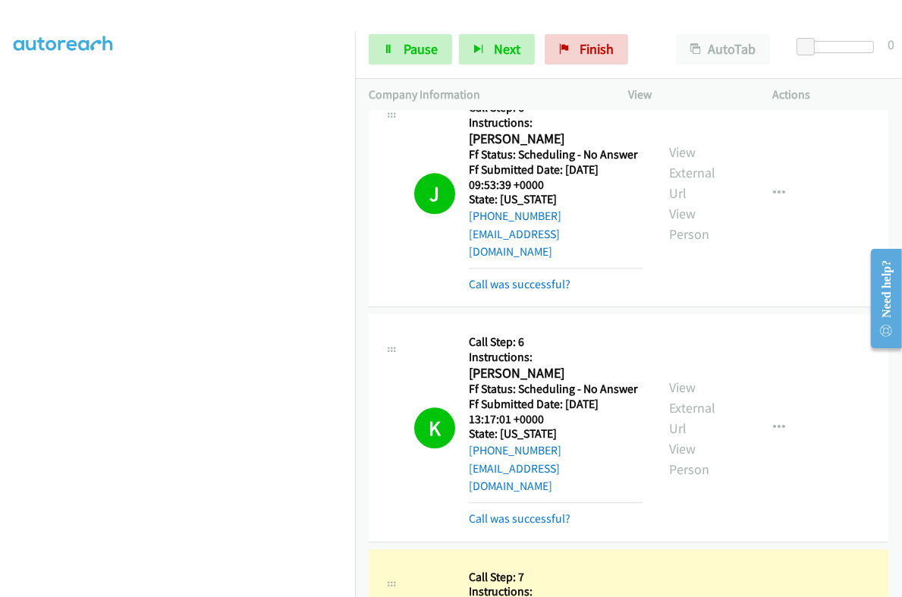
scroll to position [3605, 0]
click at [414, 58] on link "Pause" at bounding box center [410, 49] width 83 height 30
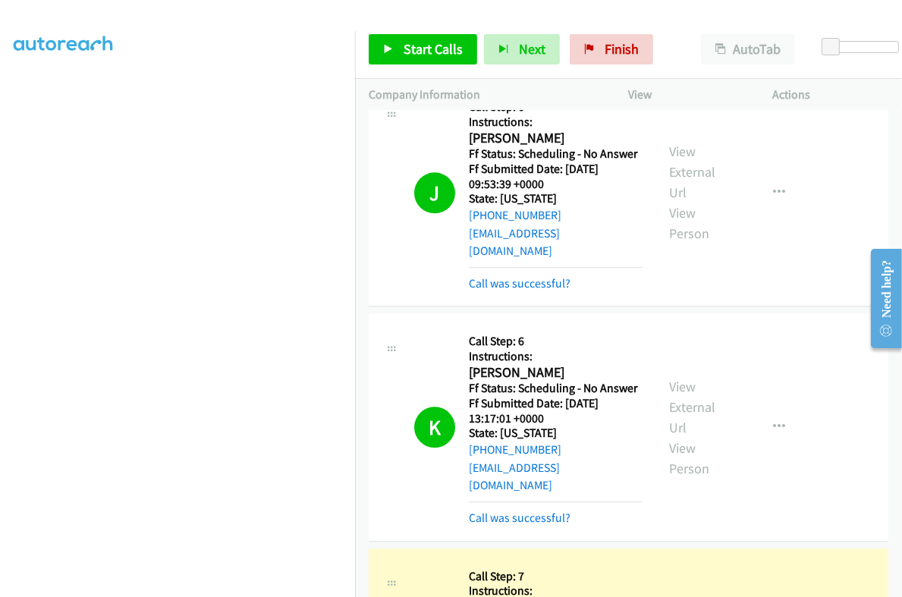
click at [235, 587] on aside "Dialing Mode: Power | Switch to Preview My Lists" at bounding box center [177, 208] width 355 height 840
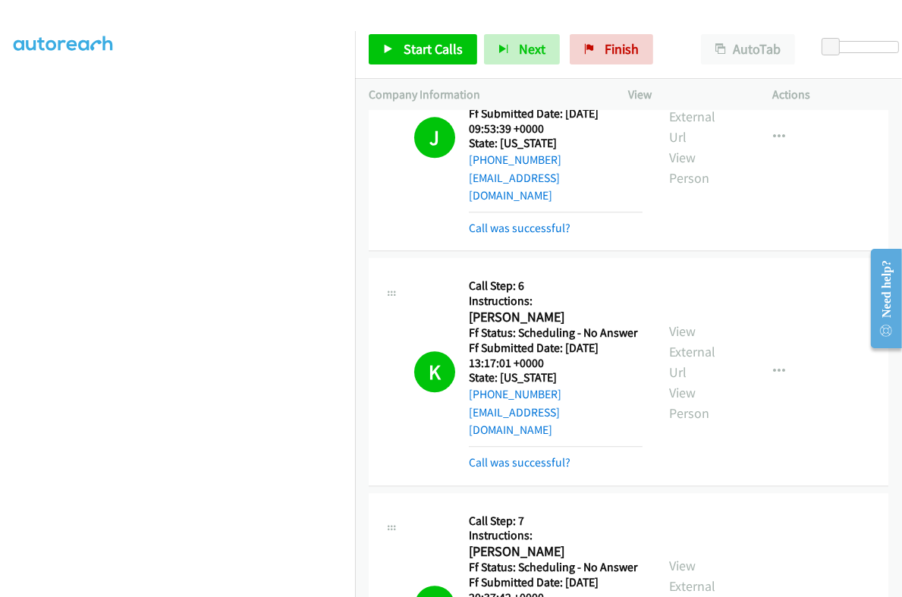
scroll to position [3700, 0]
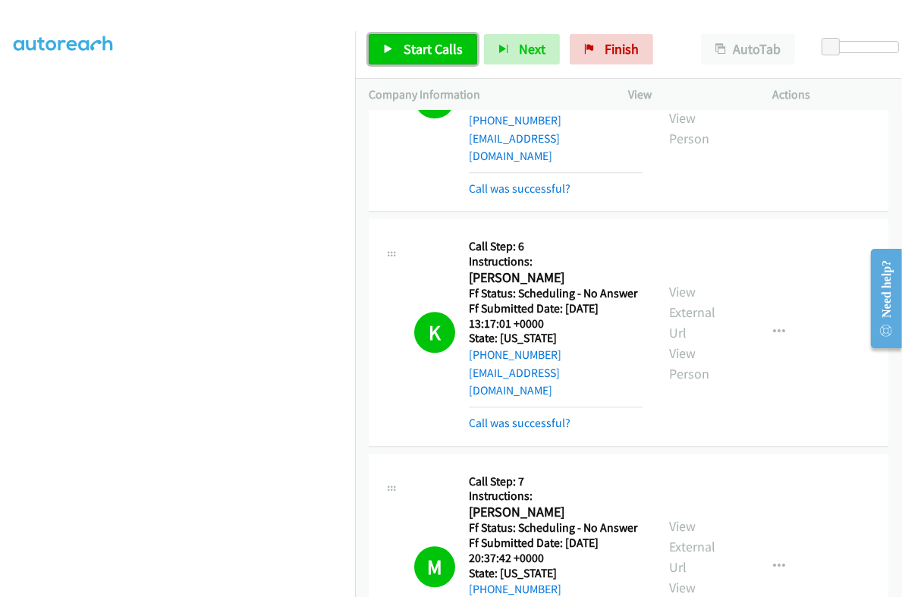
click at [407, 52] on span "Start Calls" at bounding box center [433, 48] width 59 height 17
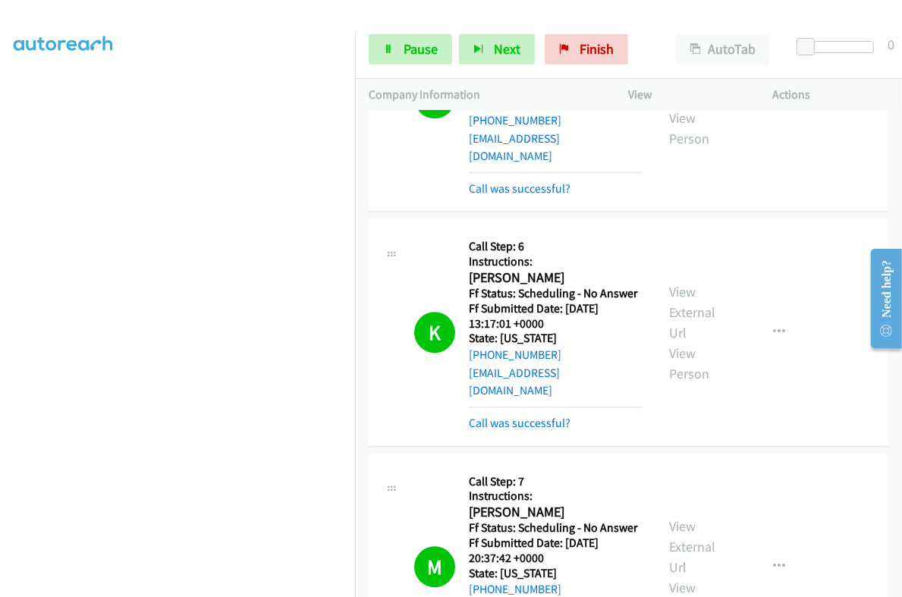
scroll to position [0, 0]
click at [419, 36] on link "Pause" at bounding box center [410, 49] width 83 height 30
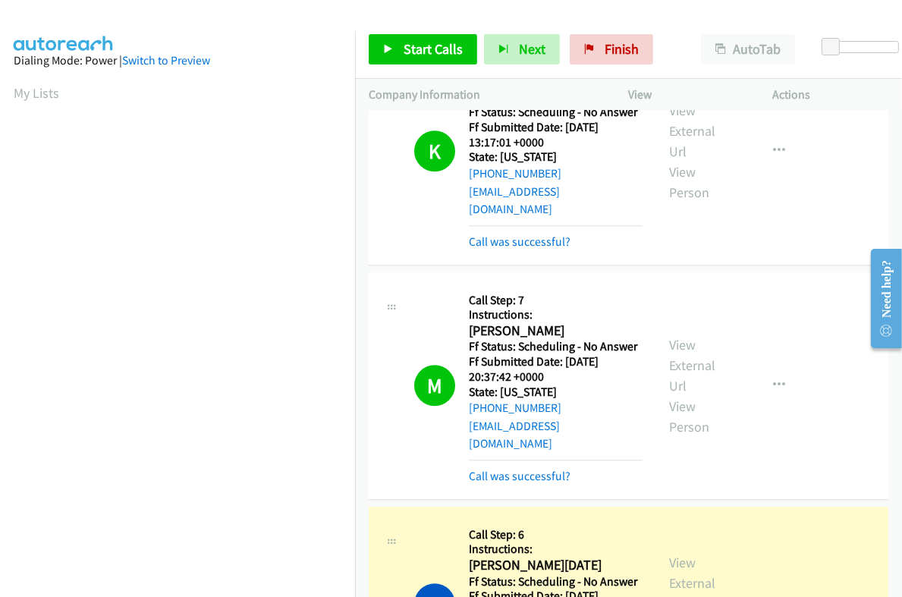
scroll to position [3795, 0]
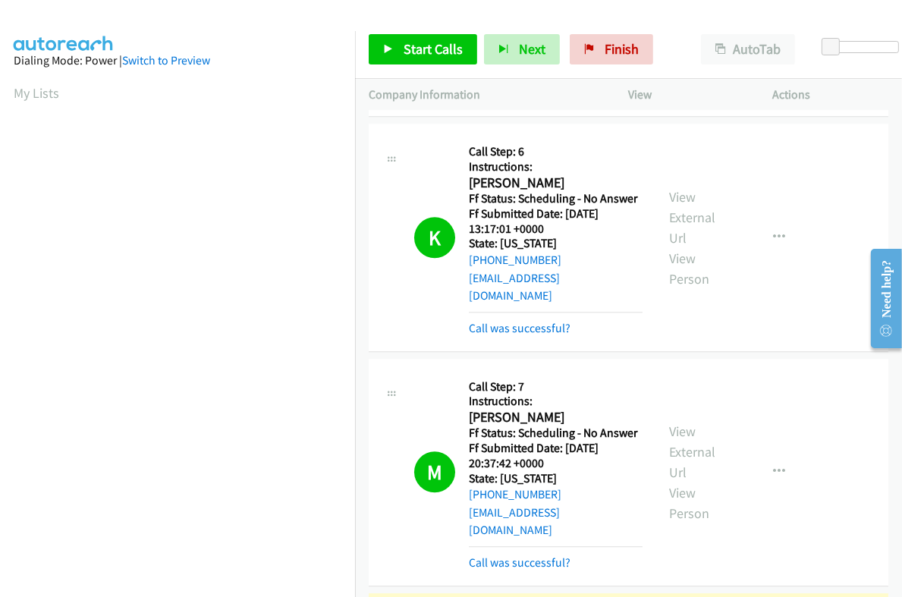
click at [408, 50] on span "Start Calls" at bounding box center [433, 48] width 59 height 17
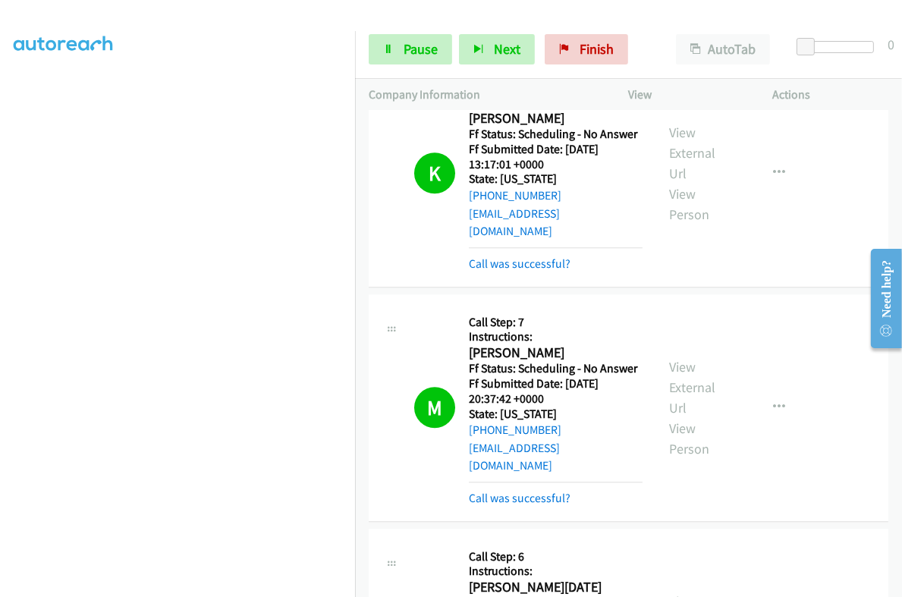
scroll to position [3890, 0]
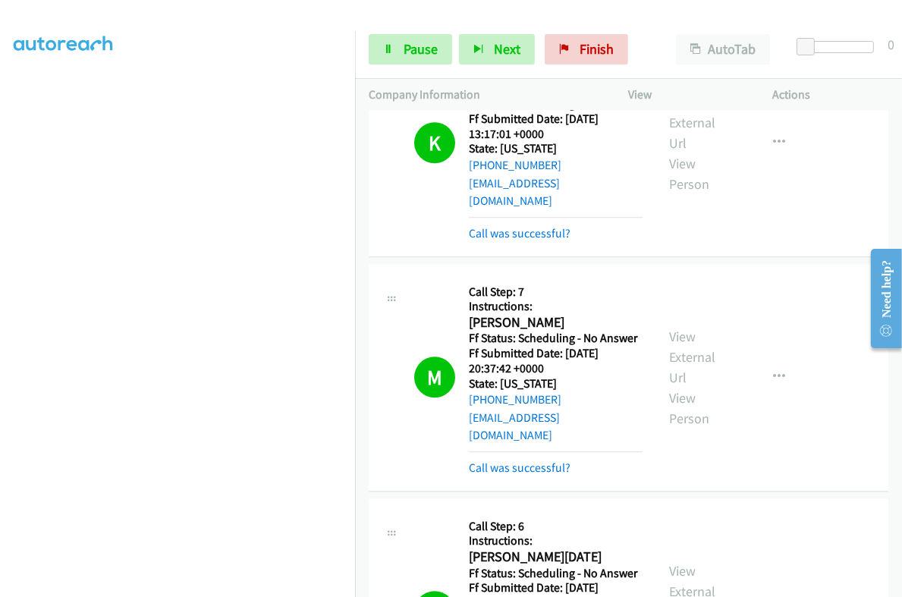
click at [404, 43] on span "Pause" at bounding box center [421, 48] width 34 height 17
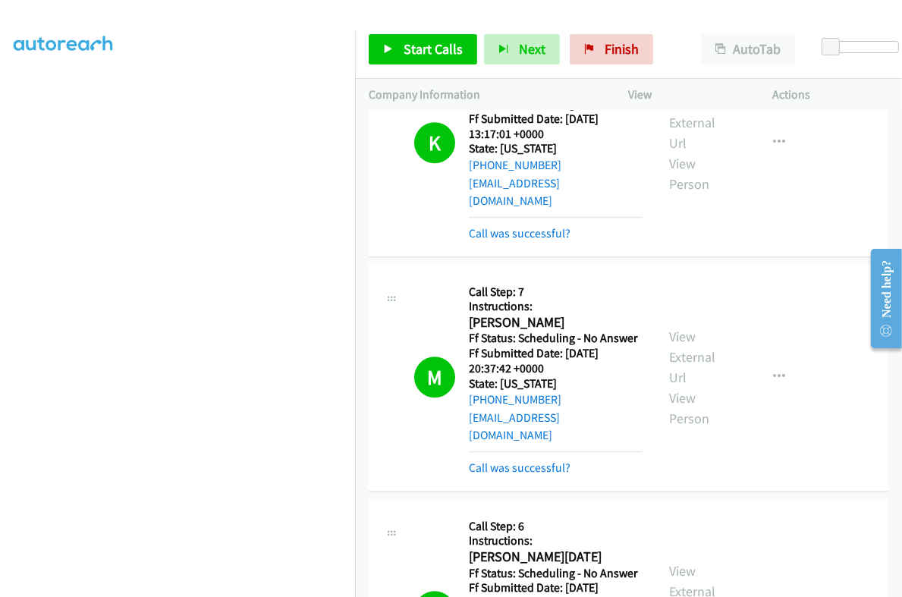
scroll to position [257, 0]
click at [429, 30] on div "Start Calls Pause Next Finish Call Completed AutoTab AutoTab 0" at bounding box center [628, 49] width 547 height 58
click at [430, 51] on span "Start Calls" at bounding box center [433, 48] width 59 height 17
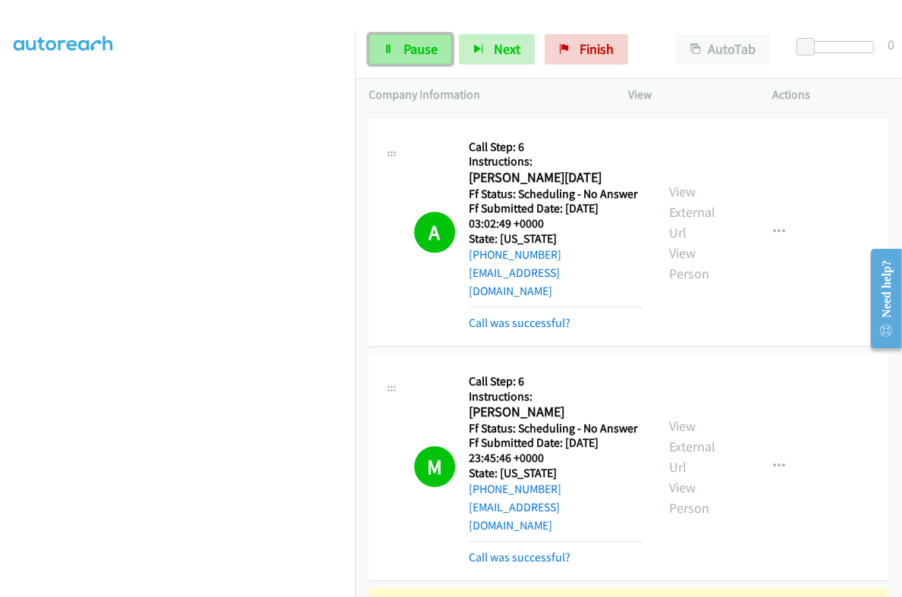
click at [417, 56] on span "Pause" at bounding box center [421, 48] width 34 height 17
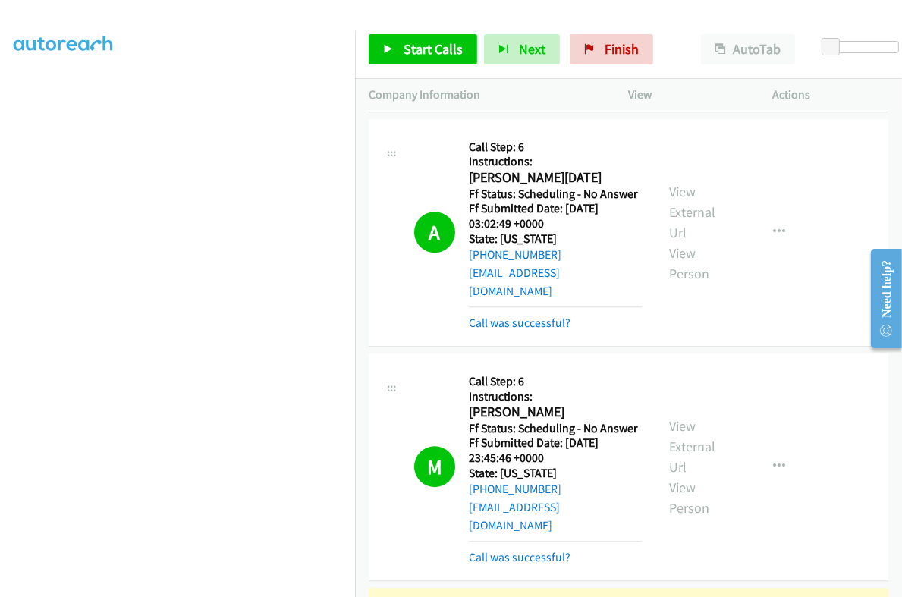
click at [423, 43] on span "Start Calls" at bounding box center [433, 48] width 59 height 17
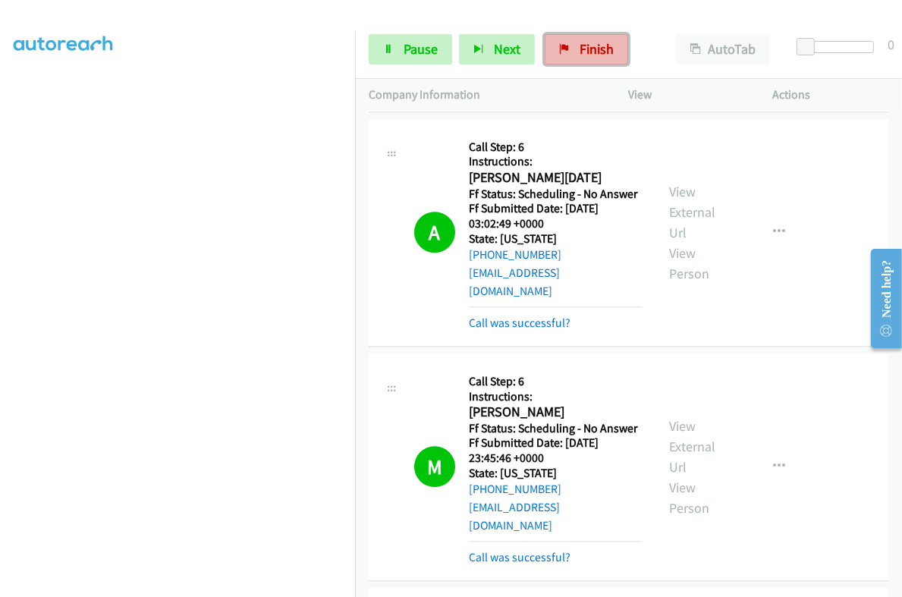
click at [580, 42] on span "Finish" at bounding box center [597, 48] width 34 height 17
